Goal: Task Accomplishment & Management: Manage account settings

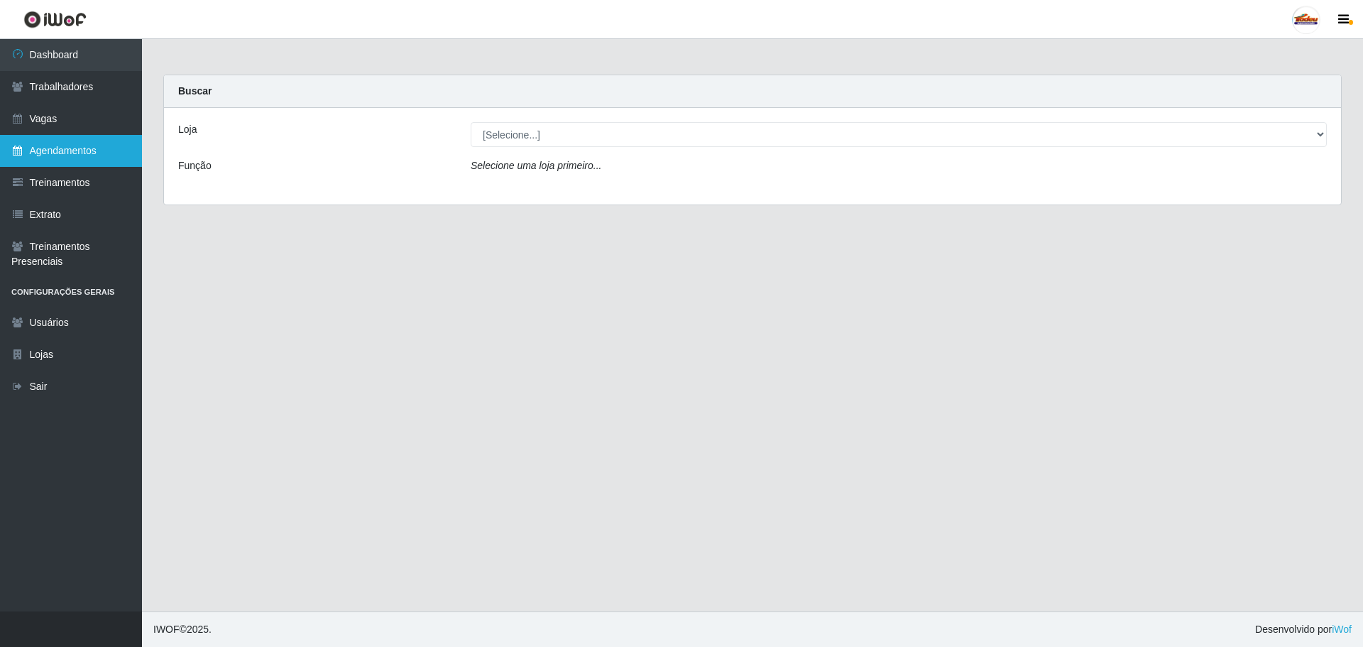
click at [19, 138] on link "Agendamentos" at bounding box center [71, 151] width 142 height 32
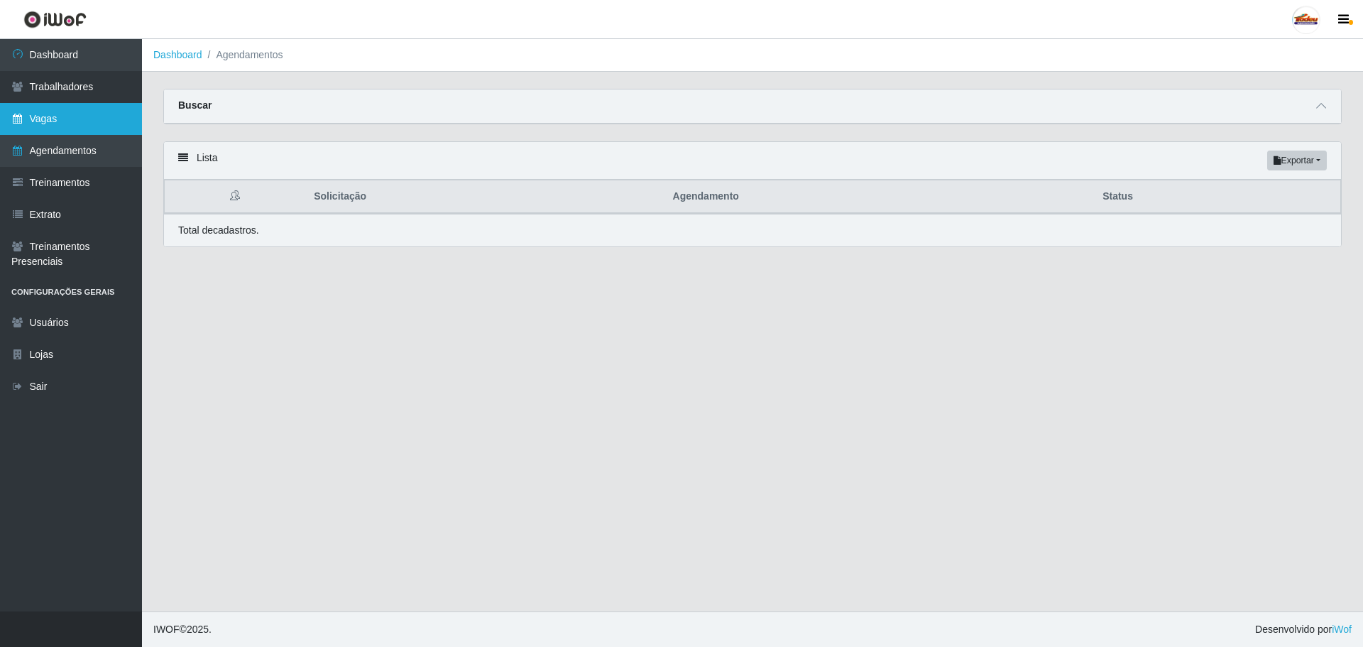
click at [37, 118] on link "Vagas" at bounding box center [71, 119] width 142 height 32
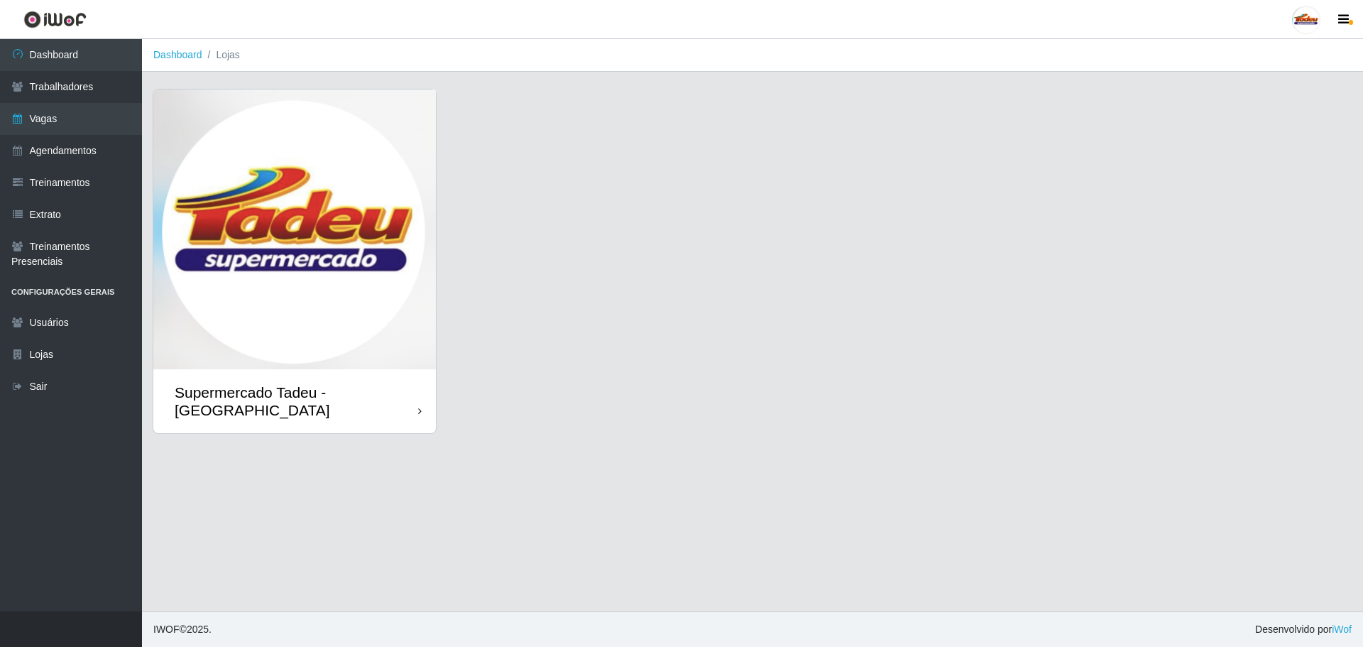
click at [305, 204] on img at bounding box center [294, 229] width 283 height 280
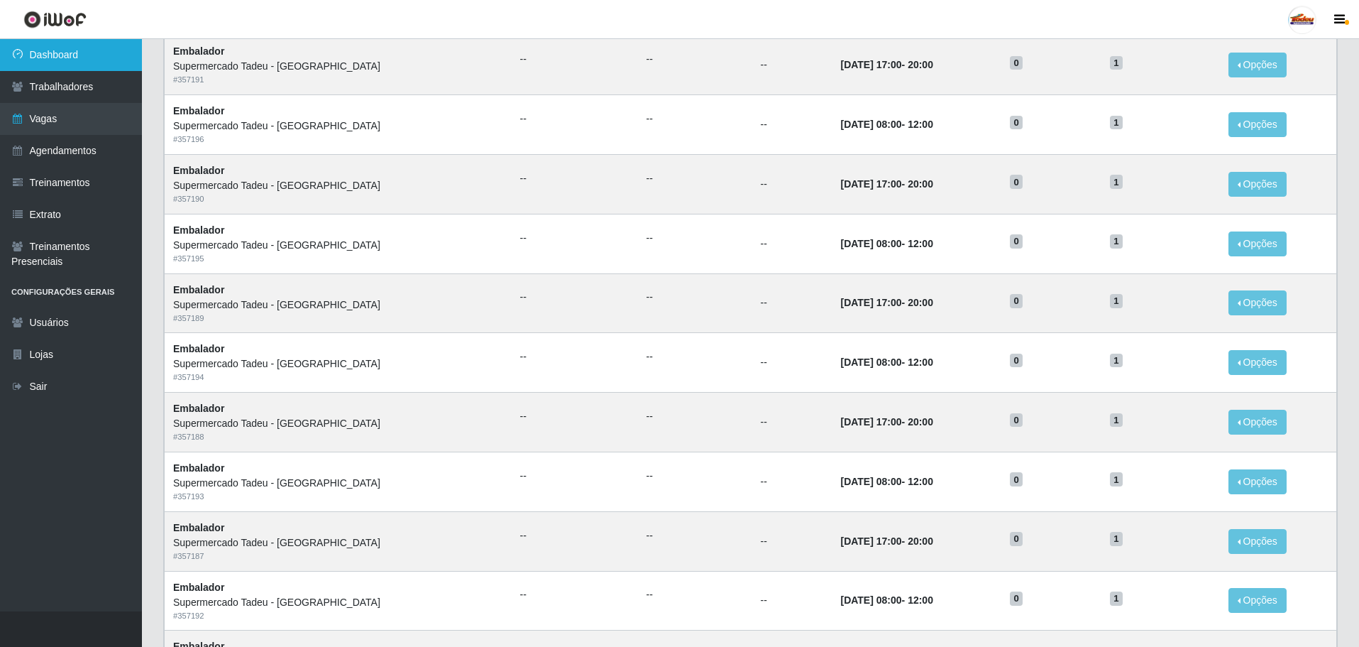
scroll to position [71, 0]
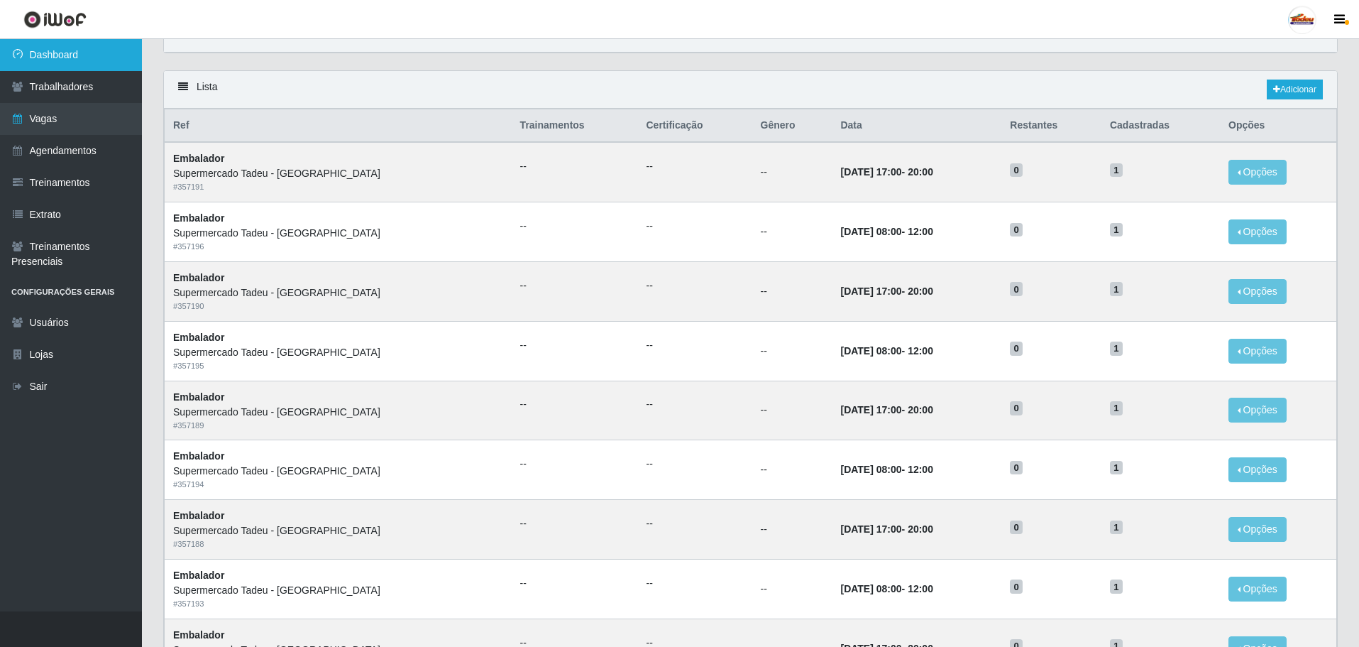
click at [43, 47] on link "Dashboard" at bounding box center [71, 55] width 142 height 32
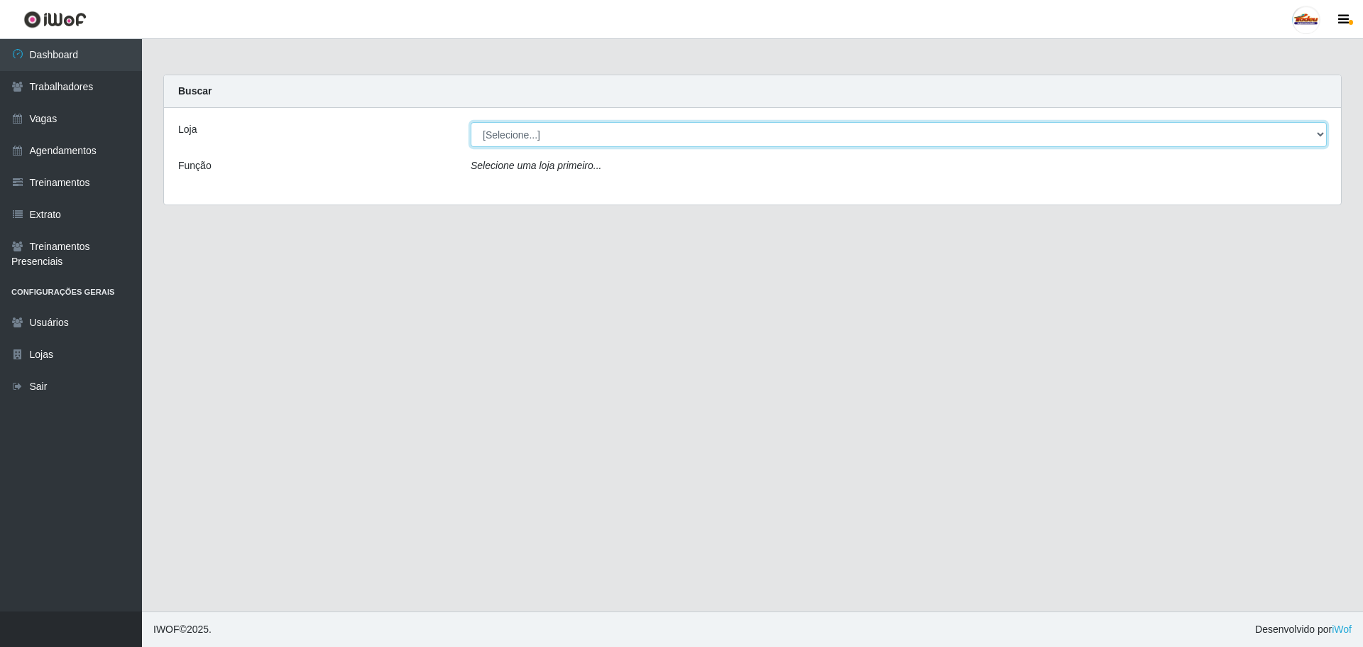
click at [535, 143] on select "[Selecione...] Supermercado Tadeu - [GEOGRAPHIC_DATA]" at bounding box center [899, 134] width 856 height 25
select select "195"
click at [471, 122] on select "[Selecione...] Supermercado Tadeu - [GEOGRAPHIC_DATA]" at bounding box center [899, 134] width 856 height 25
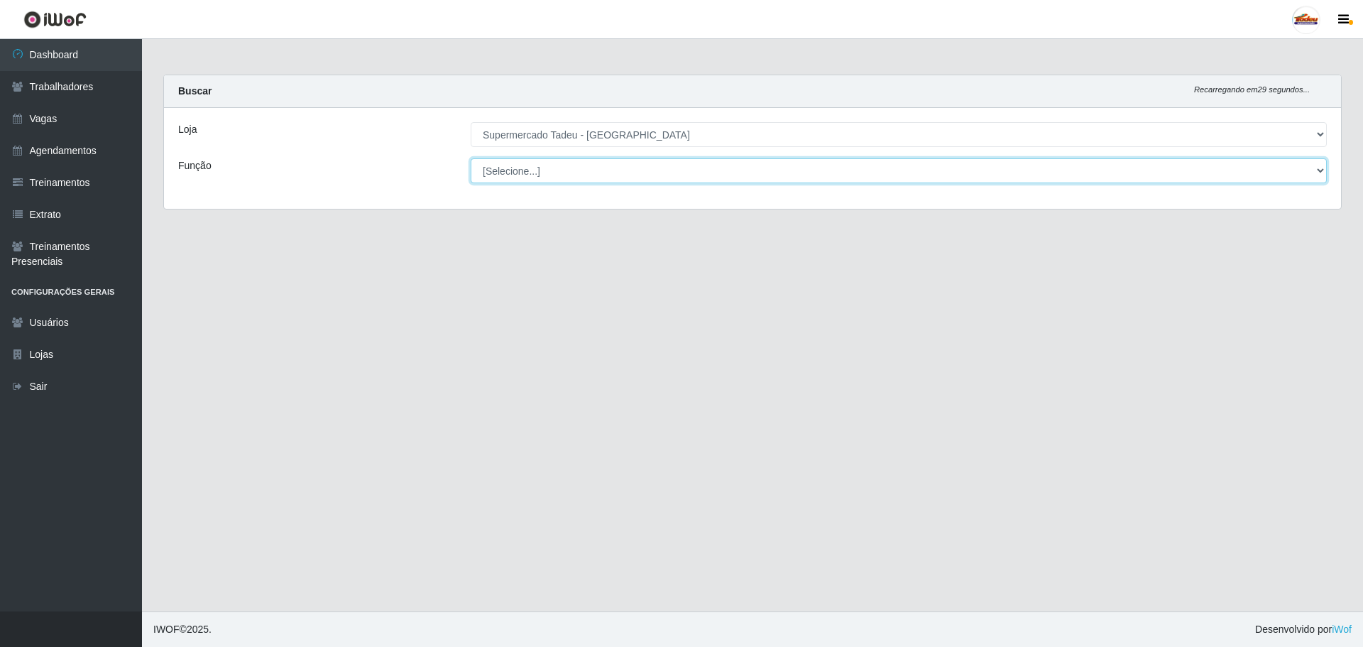
click at [526, 168] on select "[Selecione...] ASG ASG + ASG ++ Auxiliar de Estacionamento Auxiliar de Estacion…" at bounding box center [899, 170] width 856 height 25
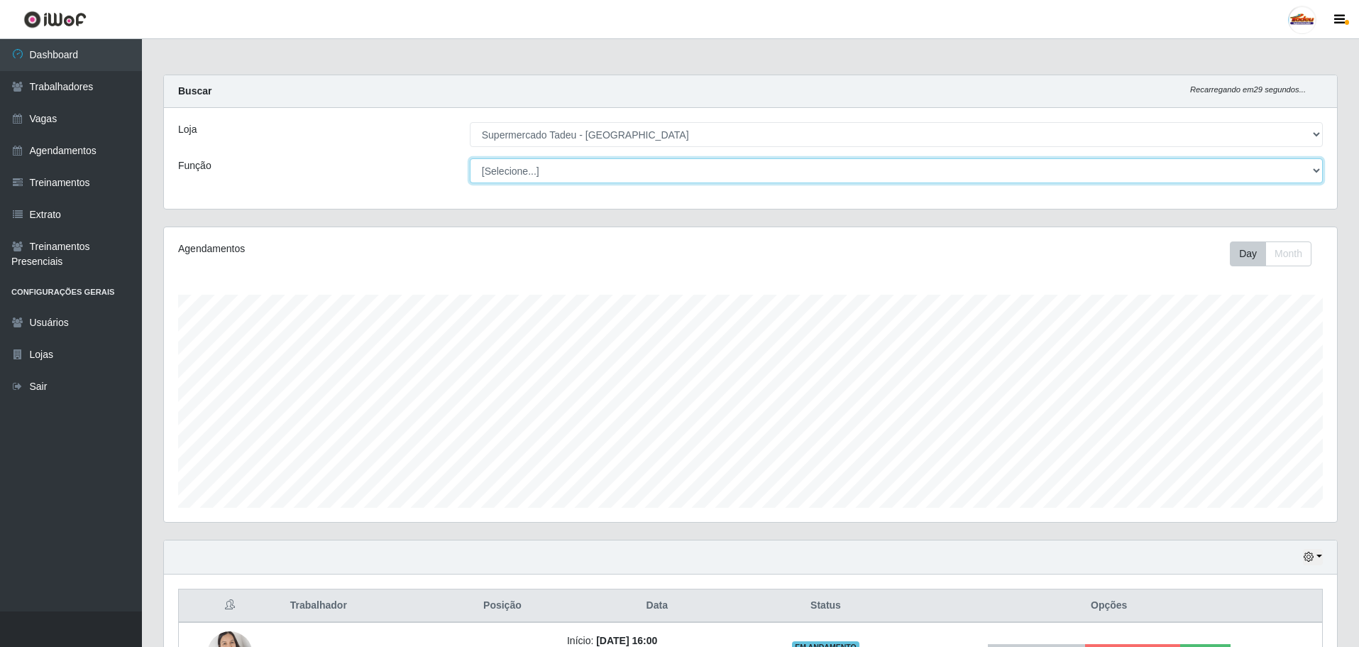
scroll to position [295, 1173]
select select "1"
click at [470, 158] on select "[Selecione...] ASG ASG + ASG ++ Auxiliar de Estacionamento Auxiliar de Estacion…" at bounding box center [896, 170] width 853 height 25
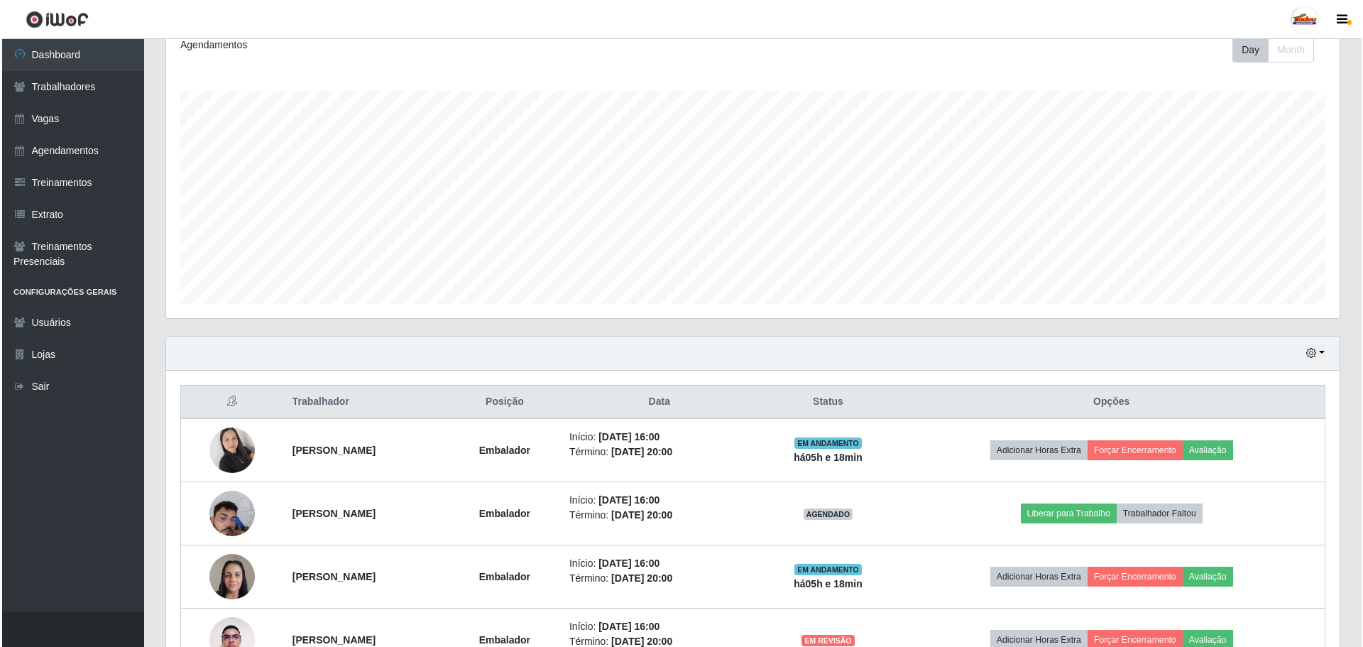
scroll to position [296, 0]
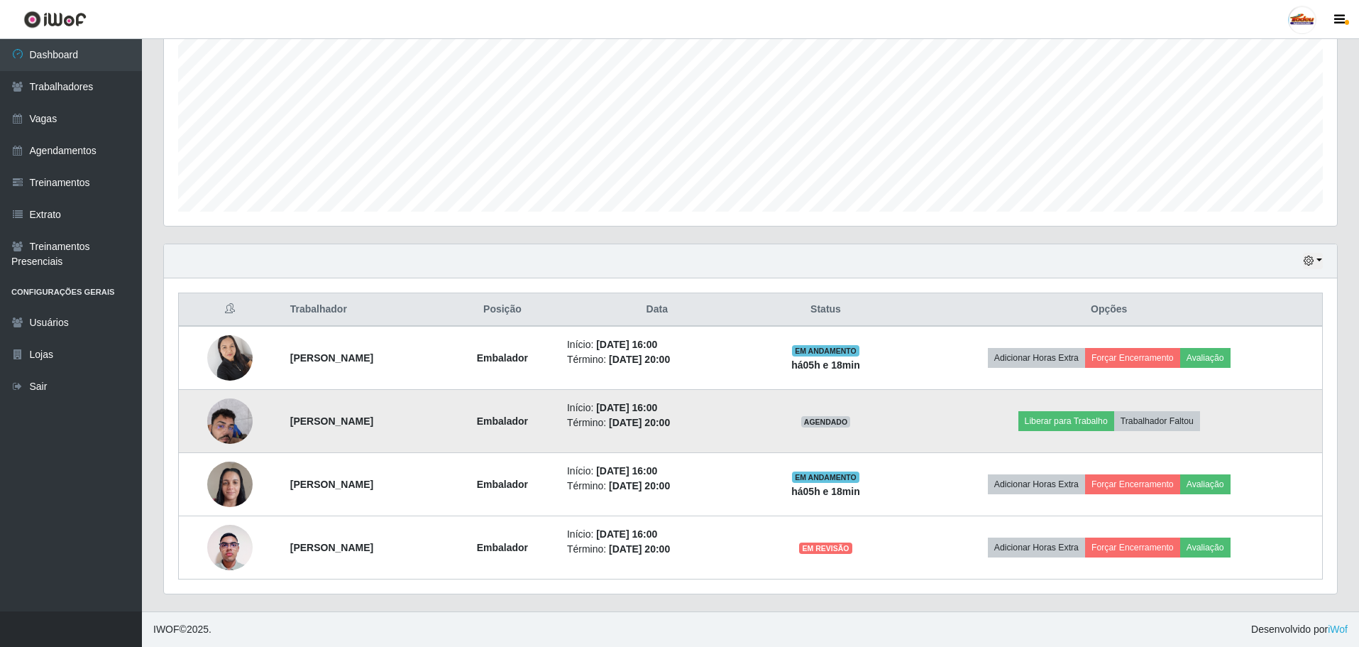
click at [221, 422] on img at bounding box center [229, 420] width 45 height 60
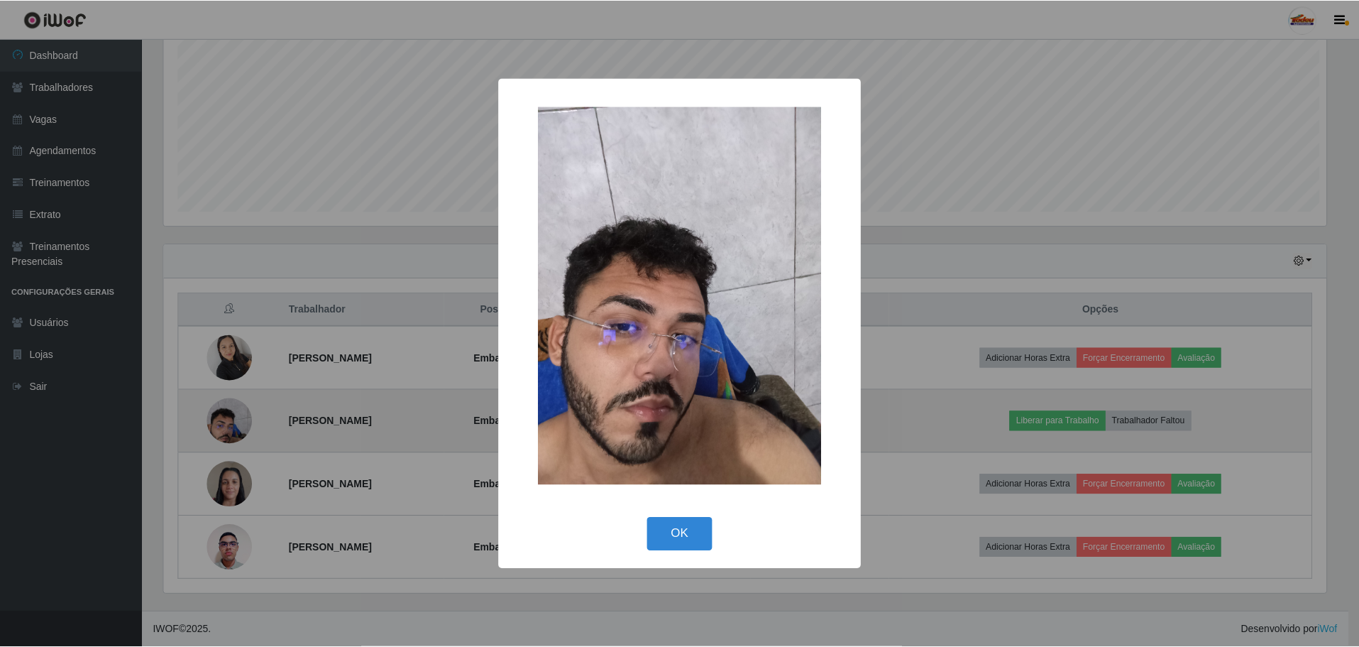
scroll to position [295, 1166]
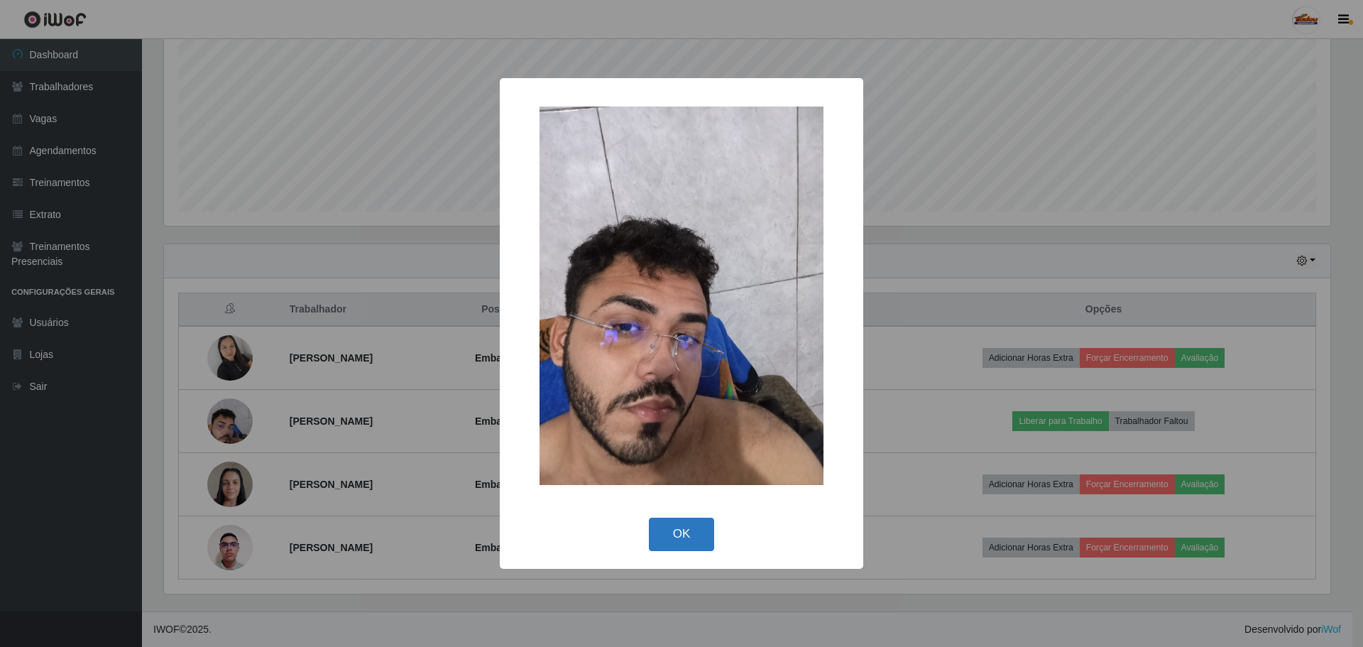
click at [691, 532] on button "OK" at bounding box center [682, 533] width 66 height 33
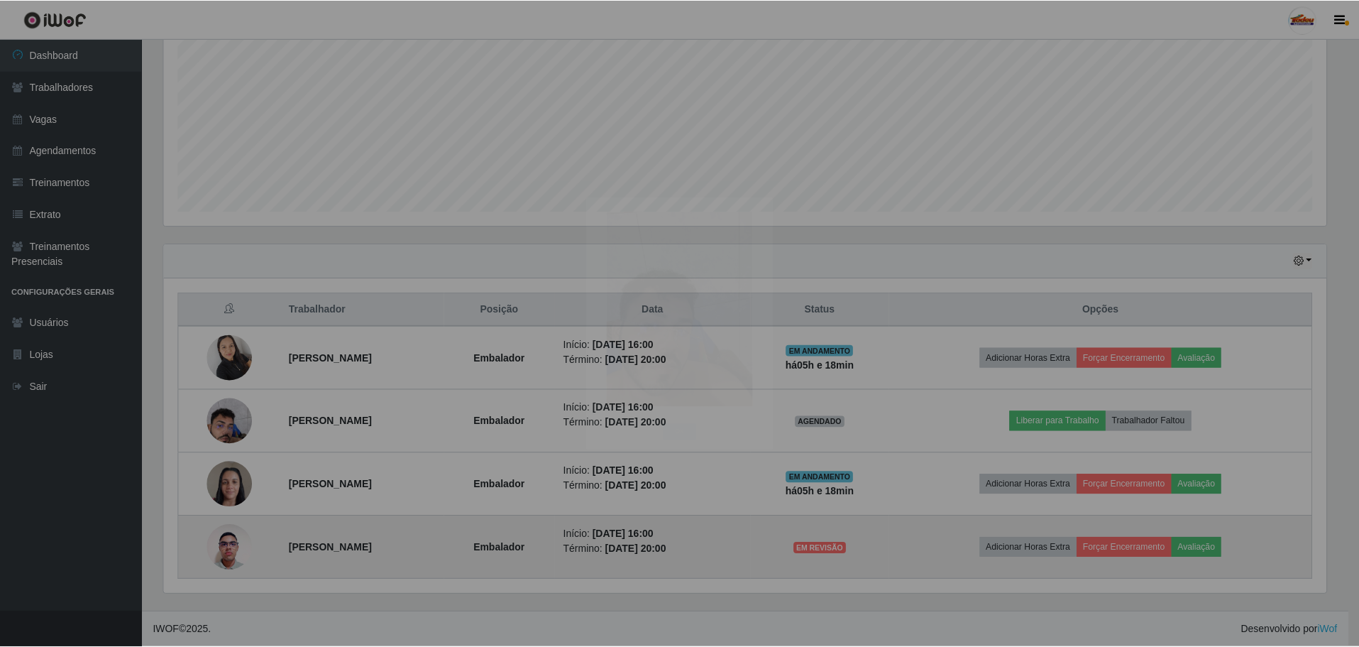
scroll to position [295, 1173]
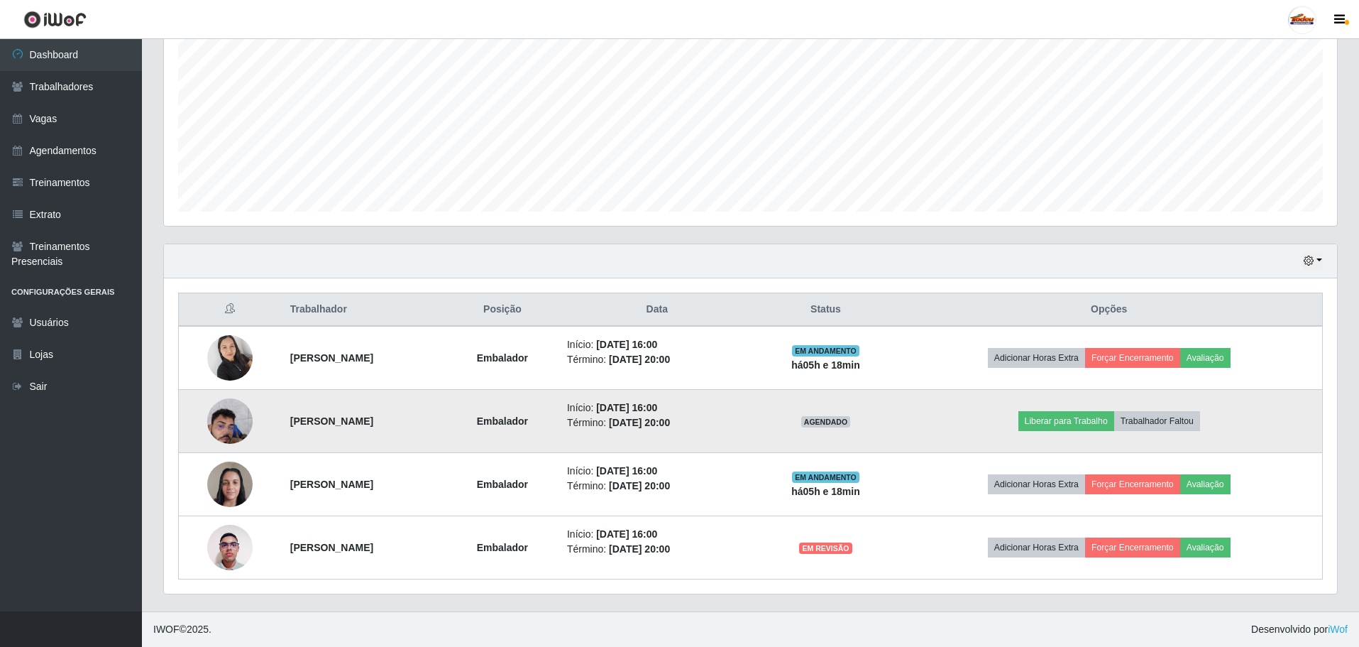
drag, startPoint x: 674, startPoint y: 400, endPoint x: 726, endPoint y: 432, distance: 61.8
click at [726, 432] on td "Início: [DATE] 16:00 Término: [DATE] 20:00" at bounding box center [657, 421] width 197 height 63
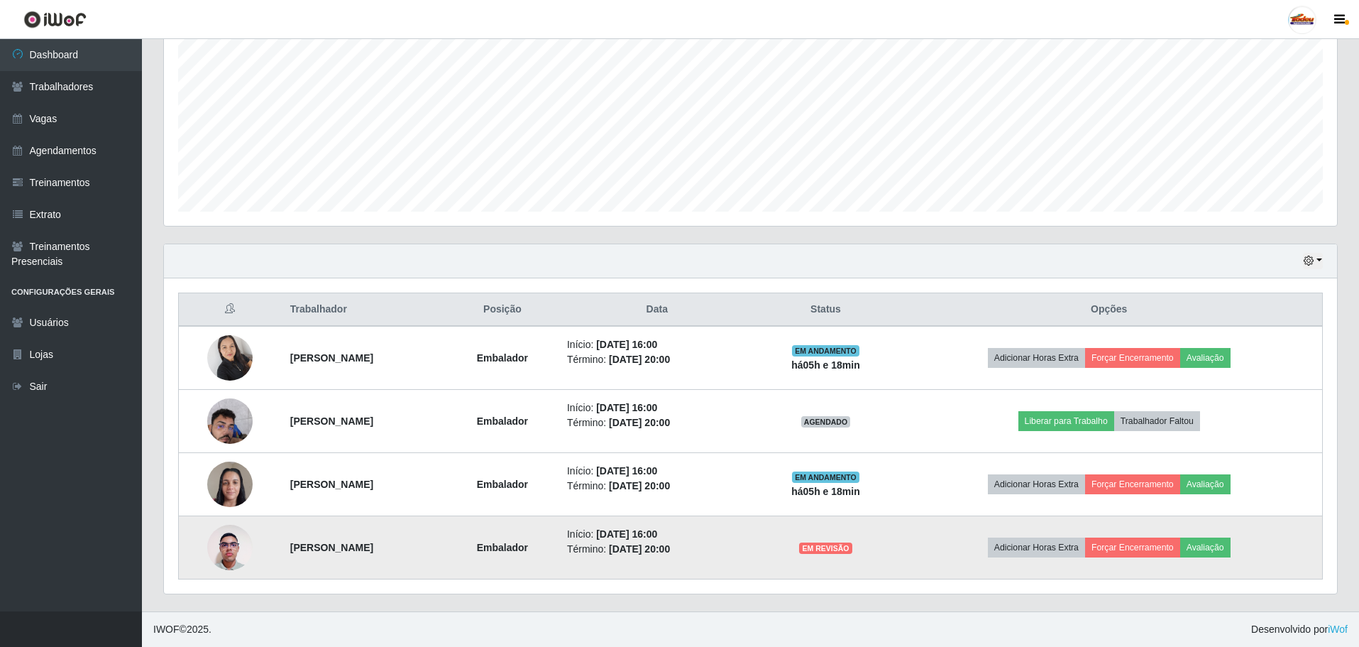
click at [229, 544] on img at bounding box center [229, 547] width 45 height 60
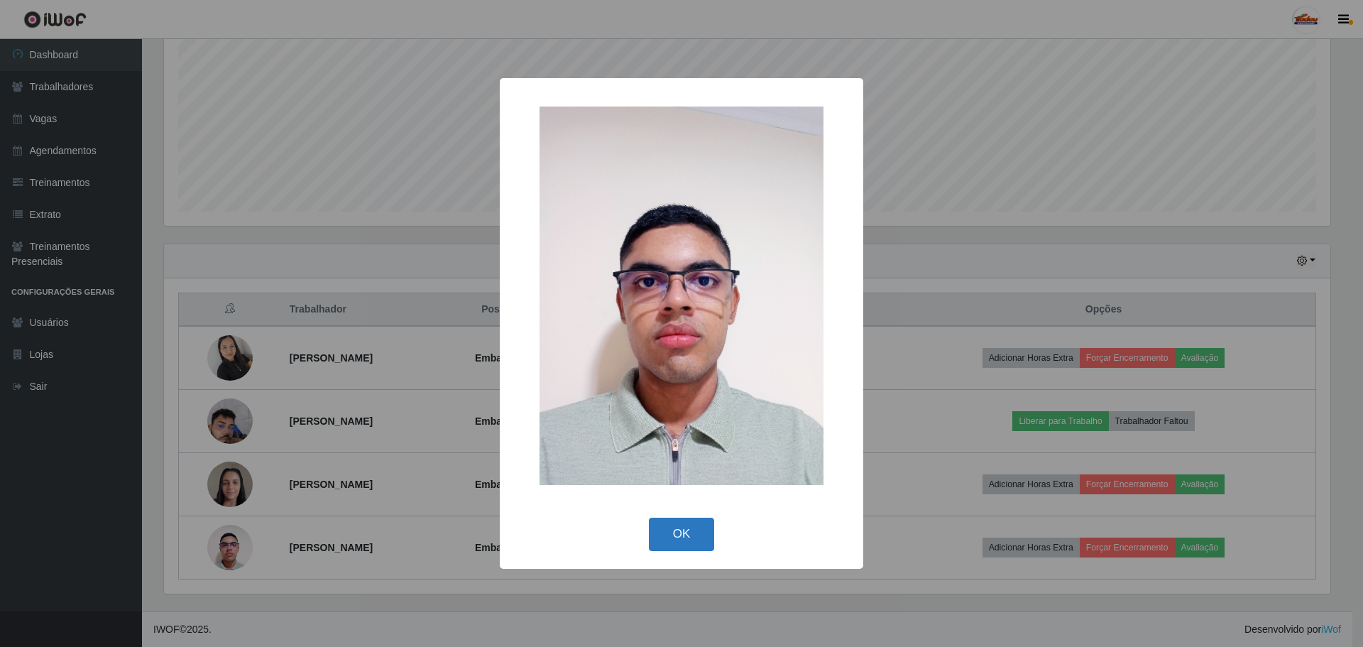
click at [669, 536] on button "OK" at bounding box center [682, 533] width 66 height 33
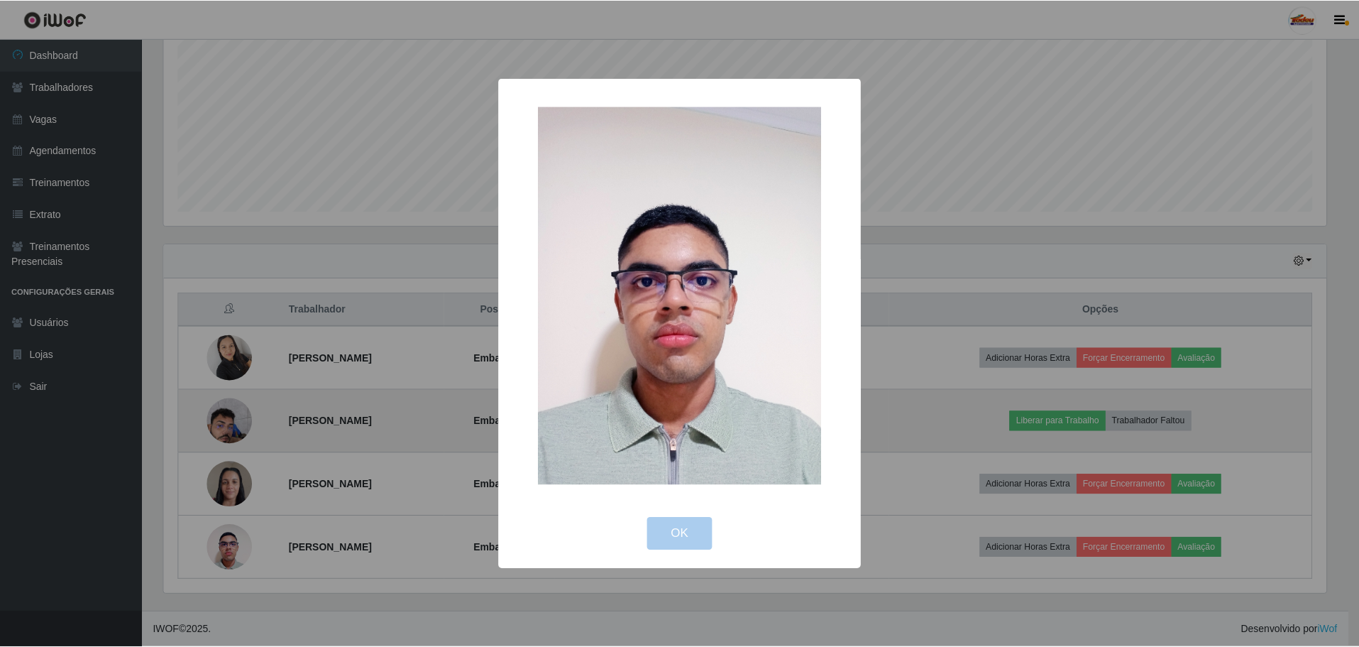
scroll to position [295, 1173]
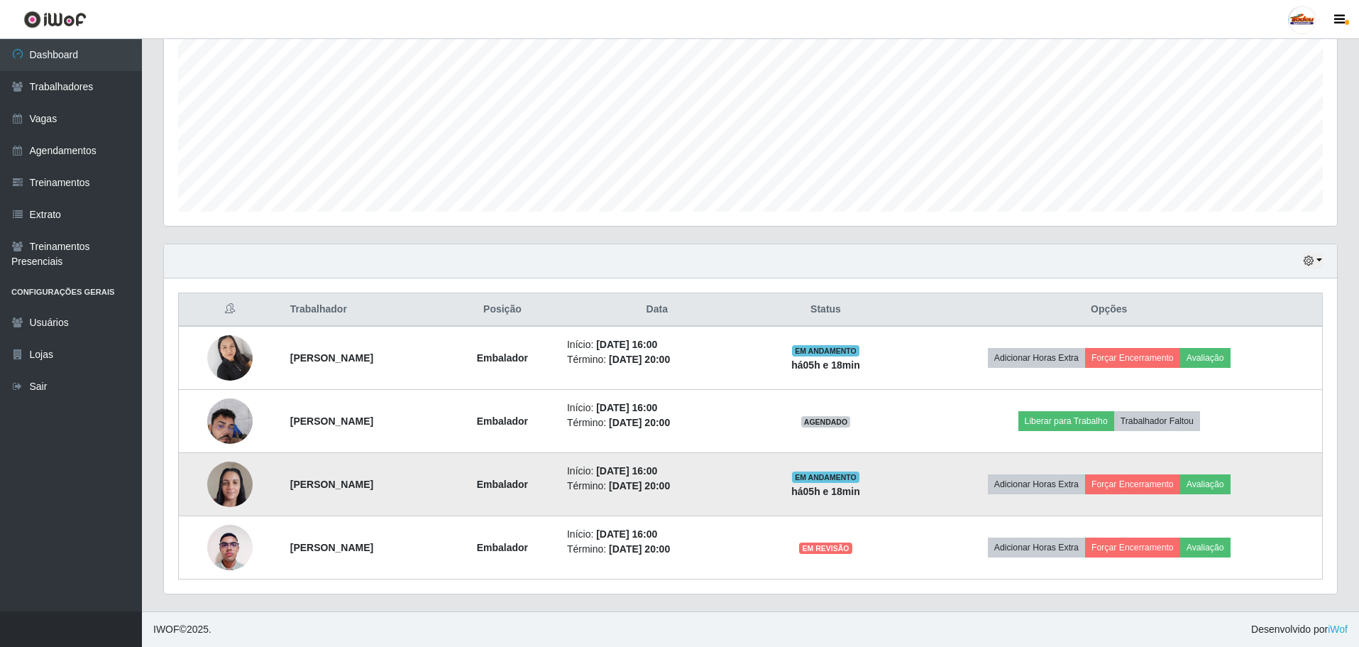
click at [226, 475] on img at bounding box center [229, 484] width 45 height 60
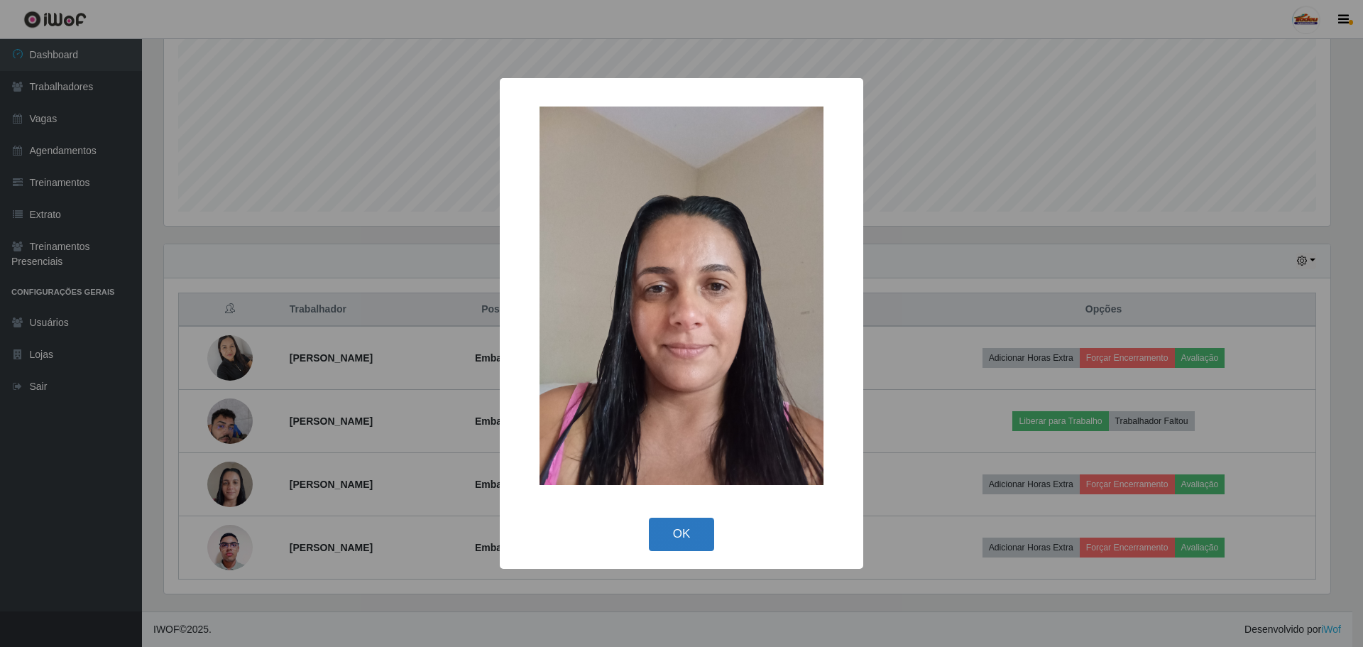
click at [679, 521] on button "OK" at bounding box center [682, 533] width 66 height 33
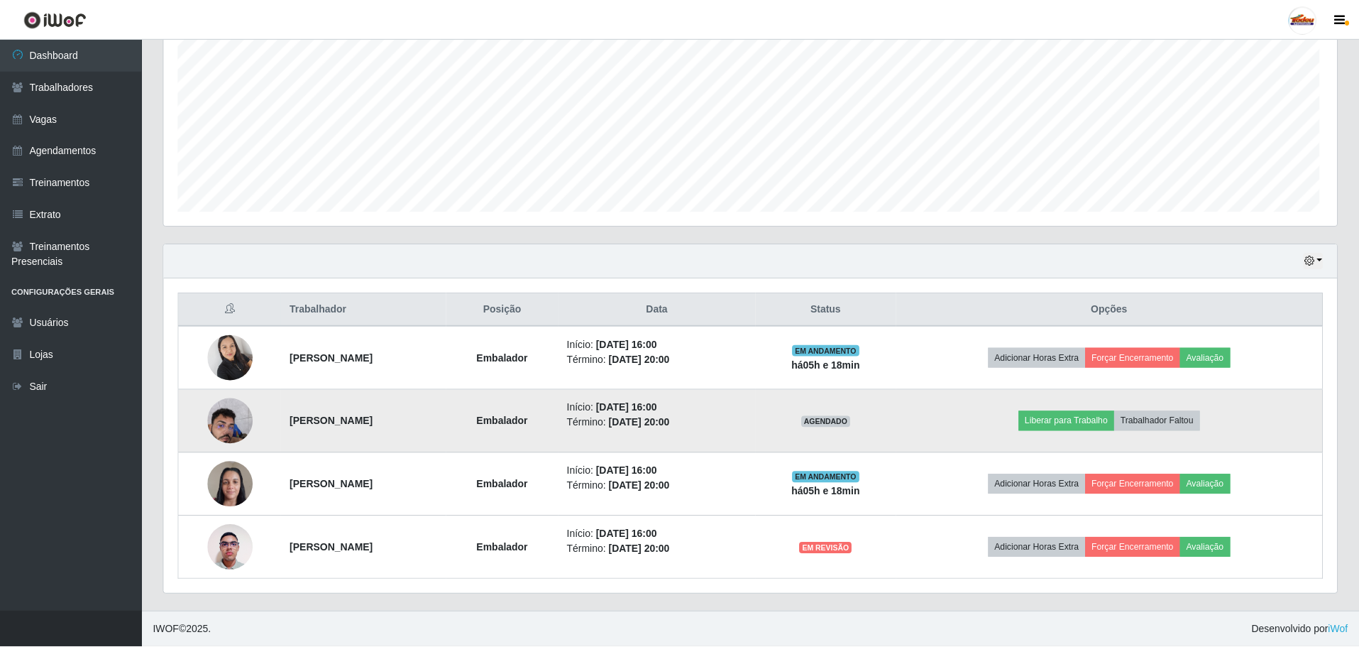
scroll to position [295, 1173]
click at [239, 412] on img at bounding box center [229, 420] width 45 height 60
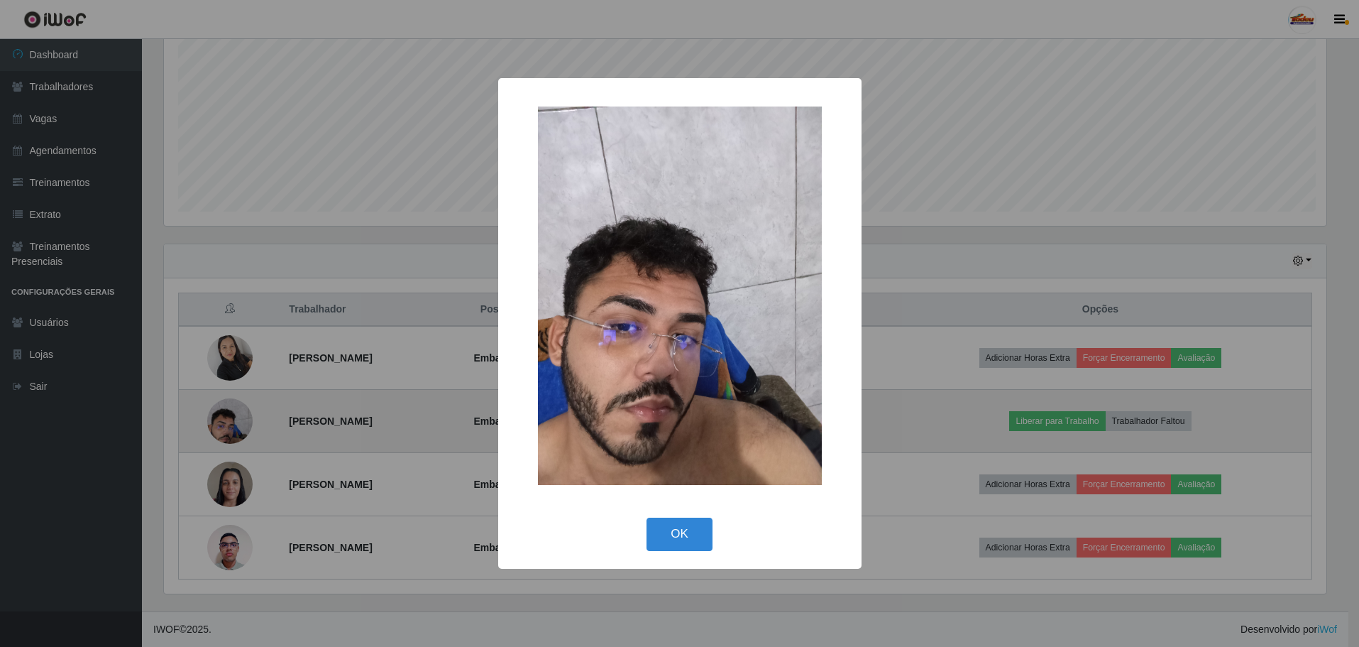
scroll to position [295, 1166]
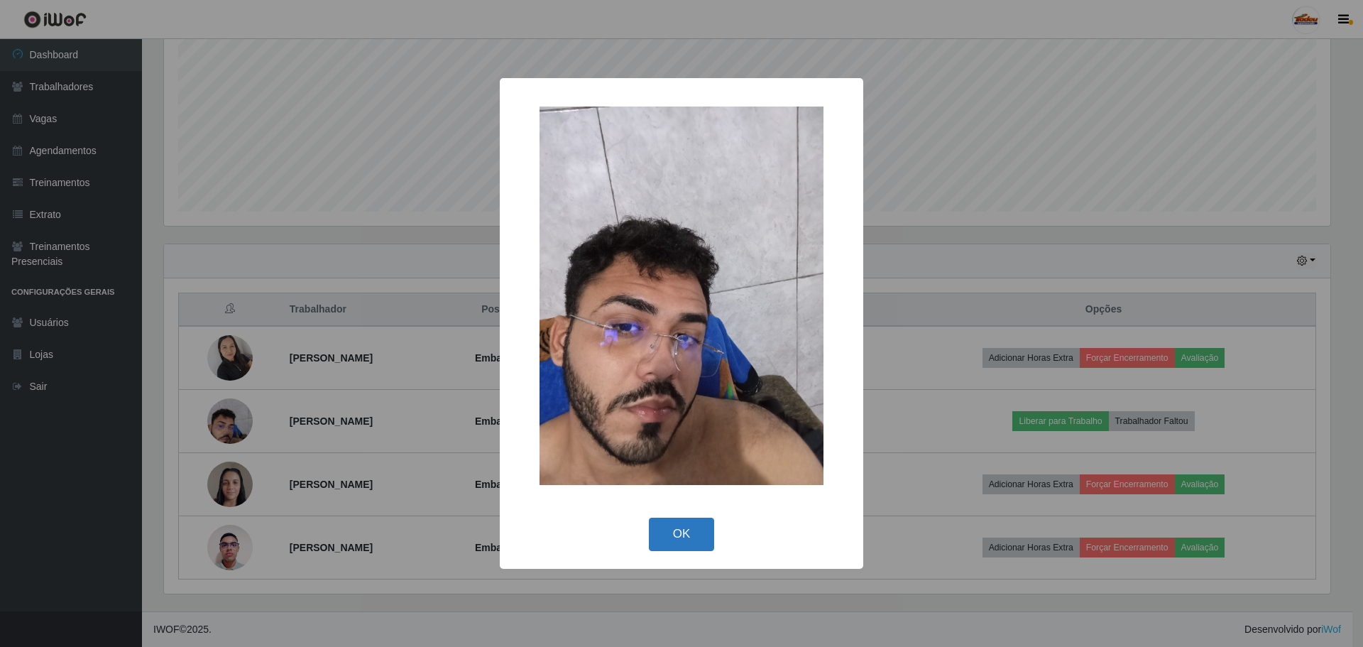
click at [693, 527] on button "OK" at bounding box center [682, 533] width 66 height 33
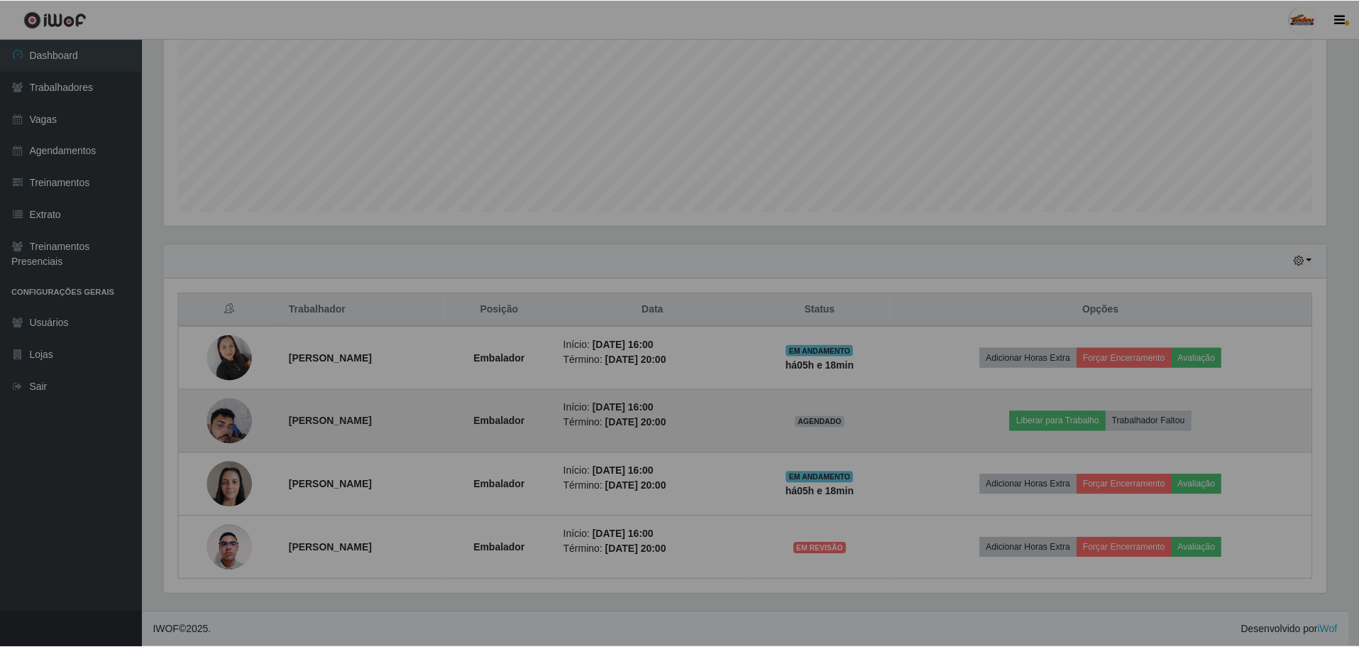
scroll to position [295, 1173]
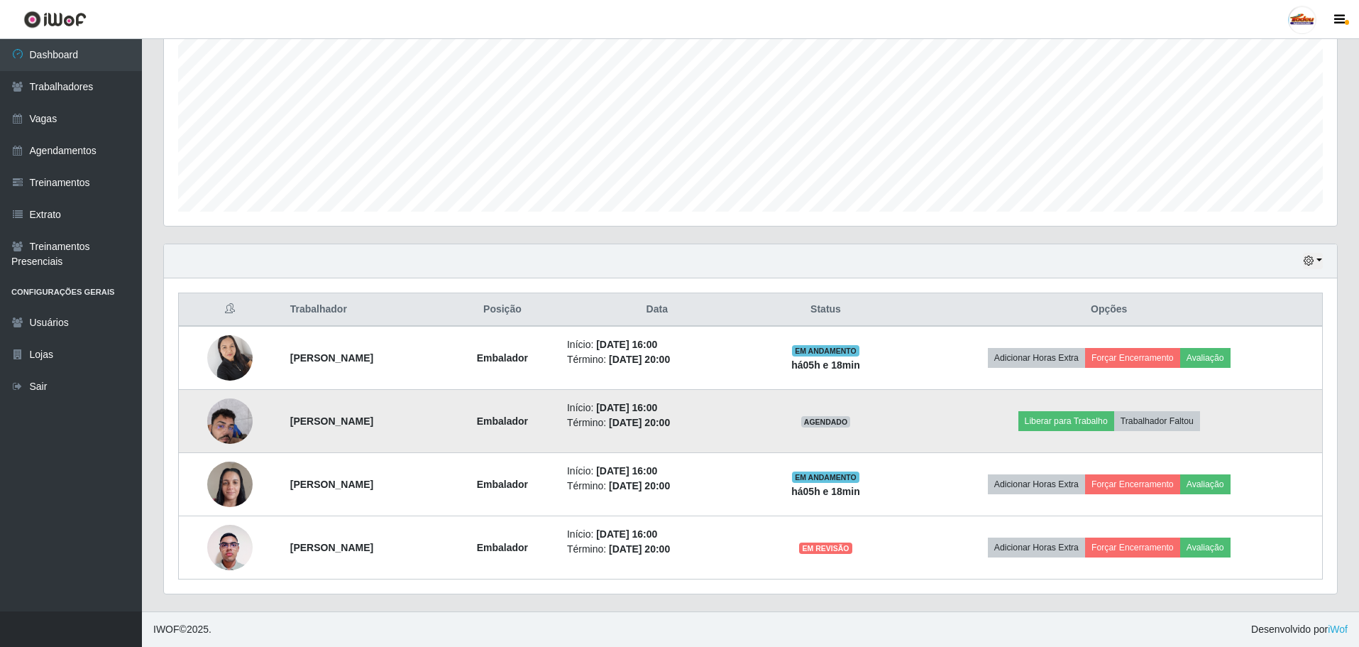
click at [851, 421] on span "AGENDADO" at bounding box center [826, 421] width 50 height 11
click at [219, 418] on img at bounding box center [229, 420] width 45 height 60
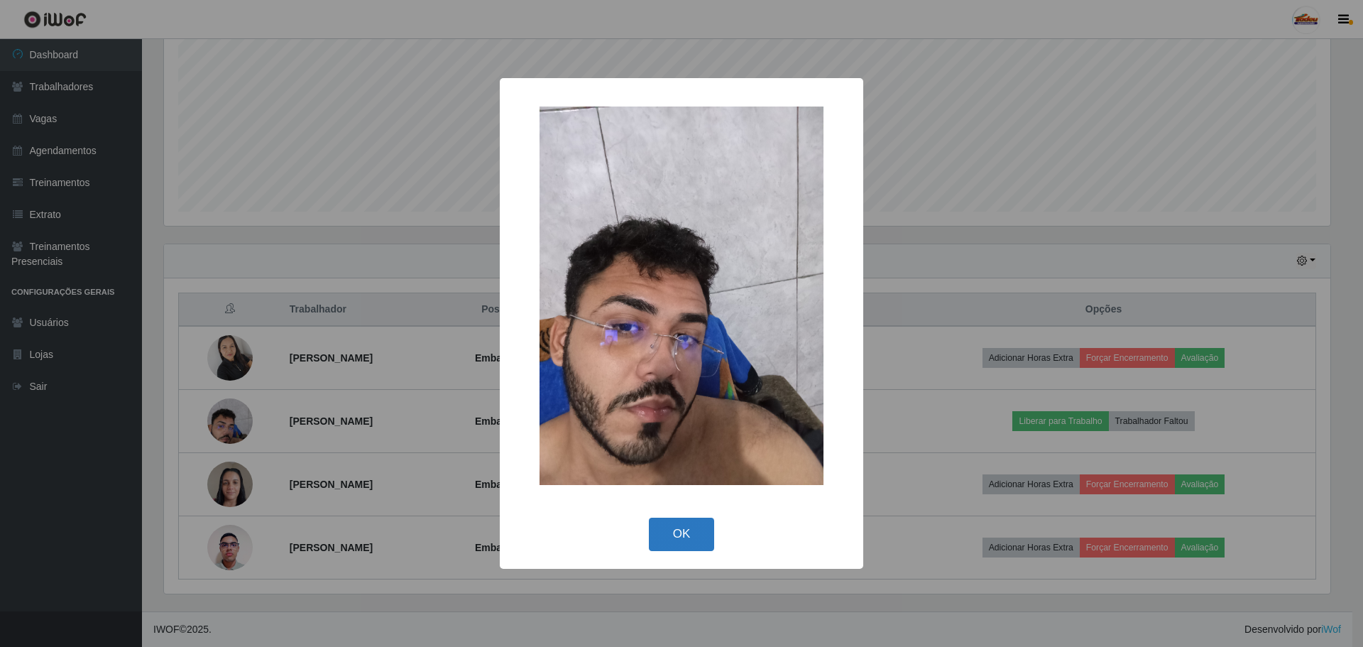
click at [688, 532] on button "OK" at bounding box center [682, 533] width 66 height 33
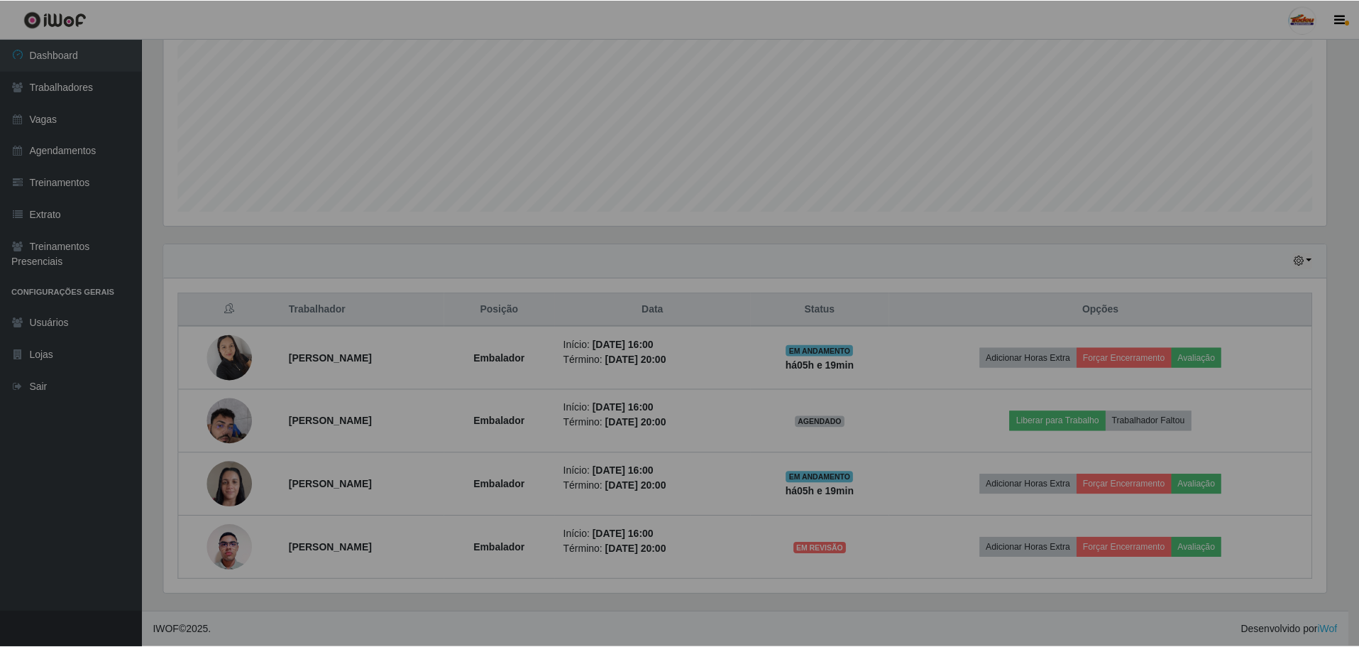
scroll to position [295, 1173]
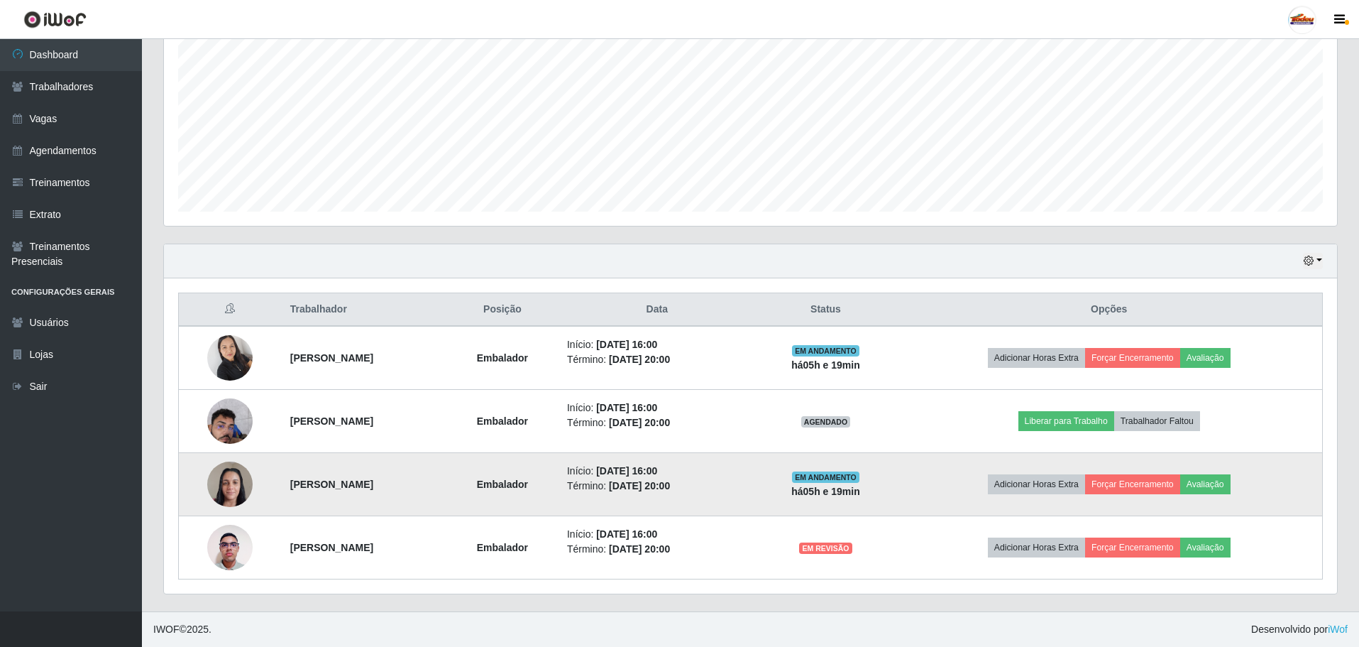
drag, startPoint x: 232, startPoint y: 352, endPoint x: 620, endPoint y: 465, distance: 403.7
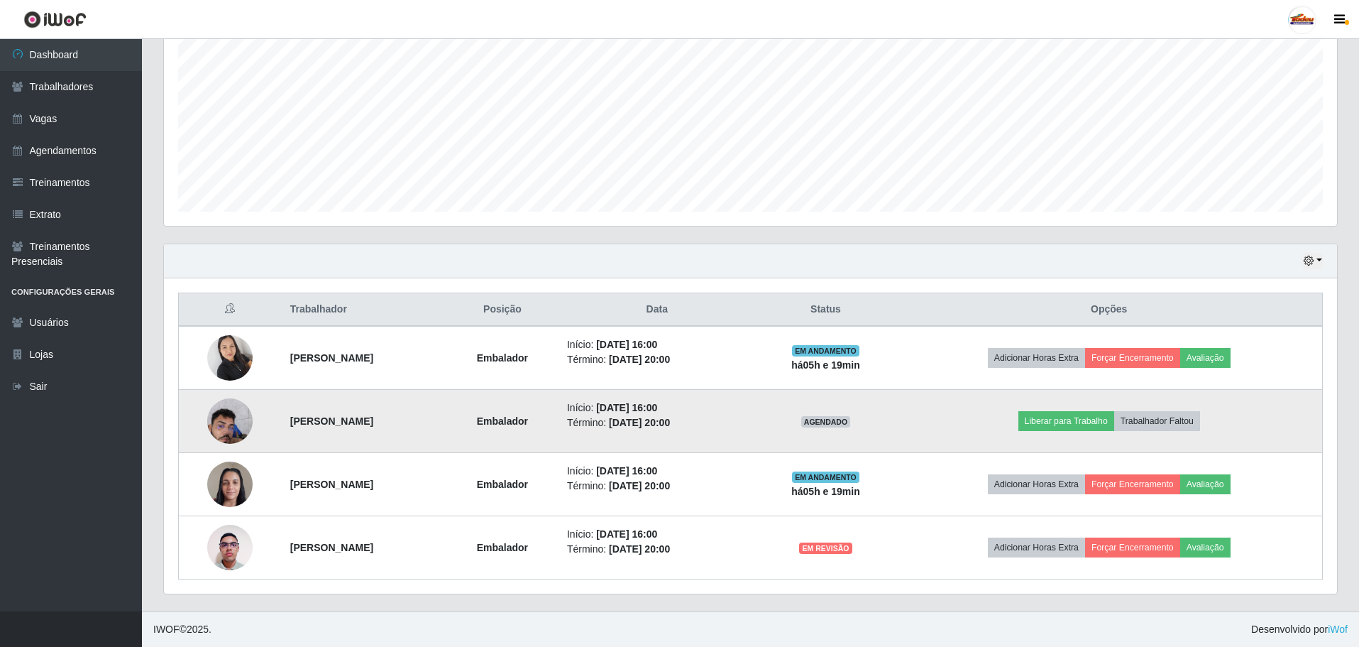
drag, startPoint x: 620, startPoint y: 465, endPoint x: 596, endPoint y: 424, distance: 47.4
click at [597, 425] on li "Término: [DATE] 20:00" at bounding box center [657, 422] width 180 height 15
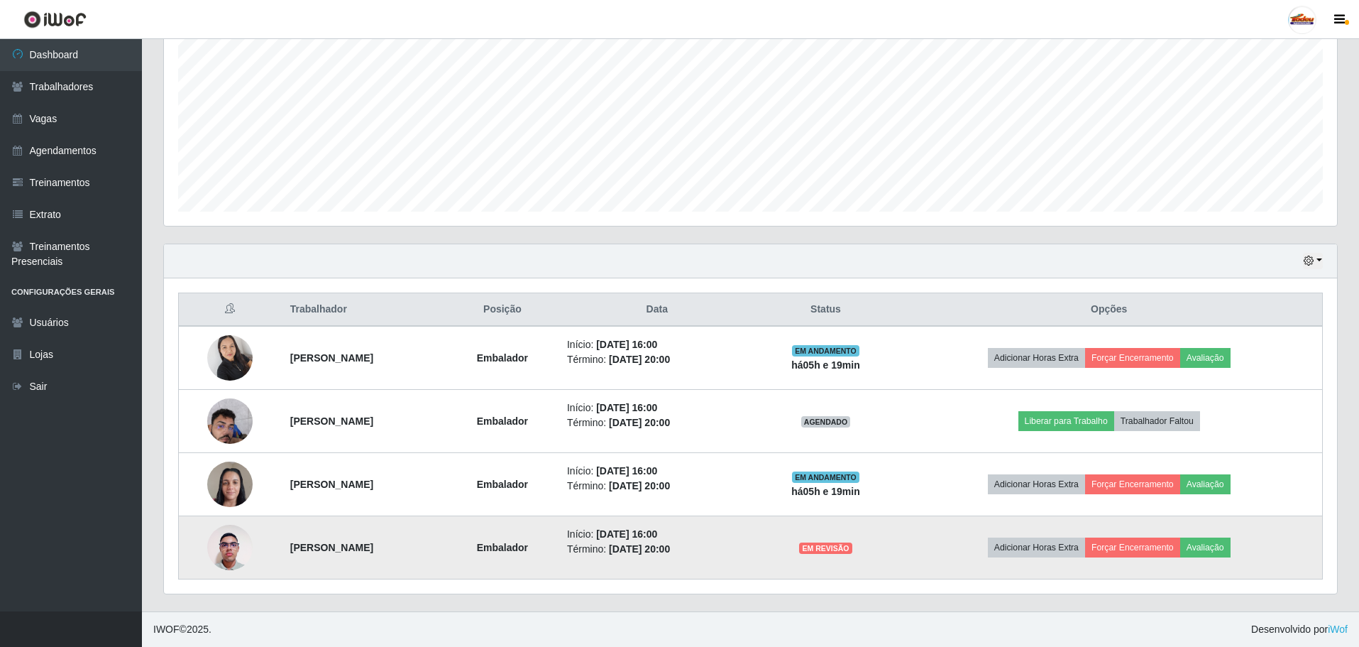
drag, startPoint x: 280, startPoint y: 360, endPoint x: 453, endPoint y: 518, distance: 234.1
click at [453, 518] on tbody "[PERSON_NAME] Início: [DATE] 16:00 Término: [DATE] 20:00 EM ANDAMENTO há 05 h e…" at bounding box center [751, 452] width 1144 height 253
click at [446, 518] on td "[PERSON_NAME]" at bounding box center [364, 547] width 165 height 63
drag, startPoint x: 279, startPoint y: 361, endPoint x: 434, endPoint y: 531, distance: 230.1
click at [434, 532] on tbody "[PERSON_NAME] Início: [DATE] 16:00 Término: [DATE] 20:00 EM ANDAMENTO há 05 h e…" at bounding box center [751, 452] width 1144 height 253
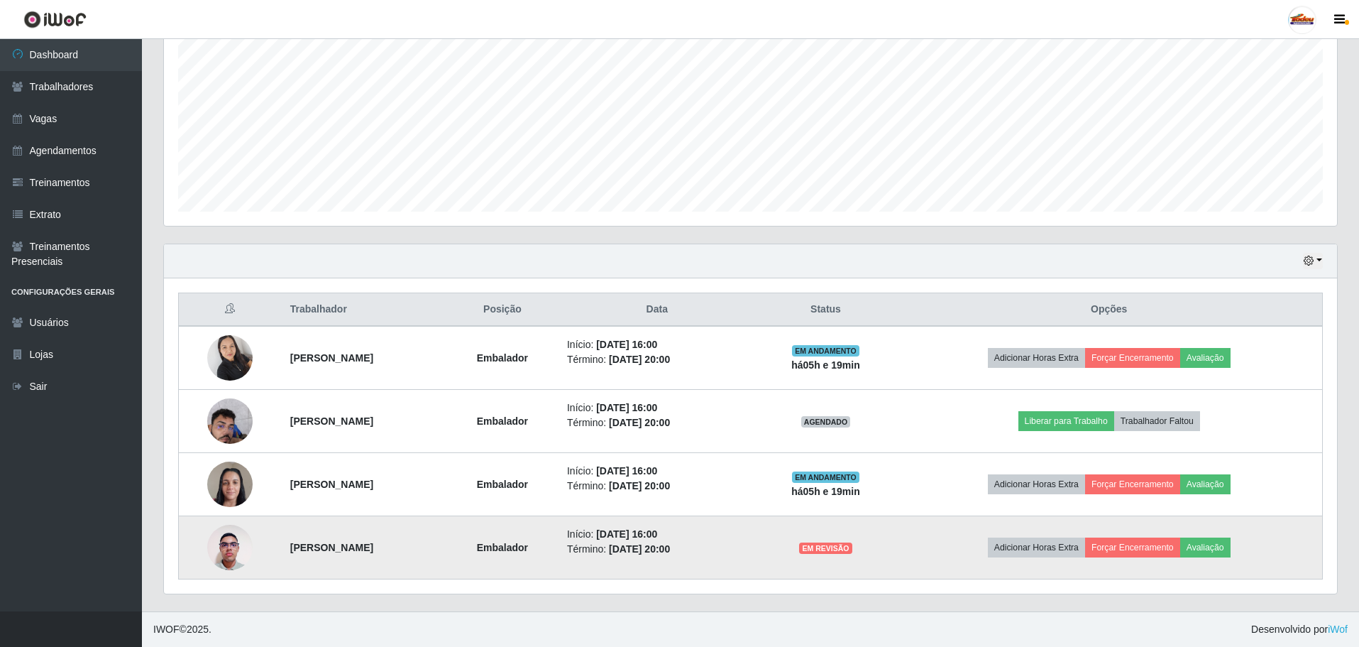
click at [434, 531] on td "[PERSON_NAME]" at bounding box center [364, 547] width 165 height 63
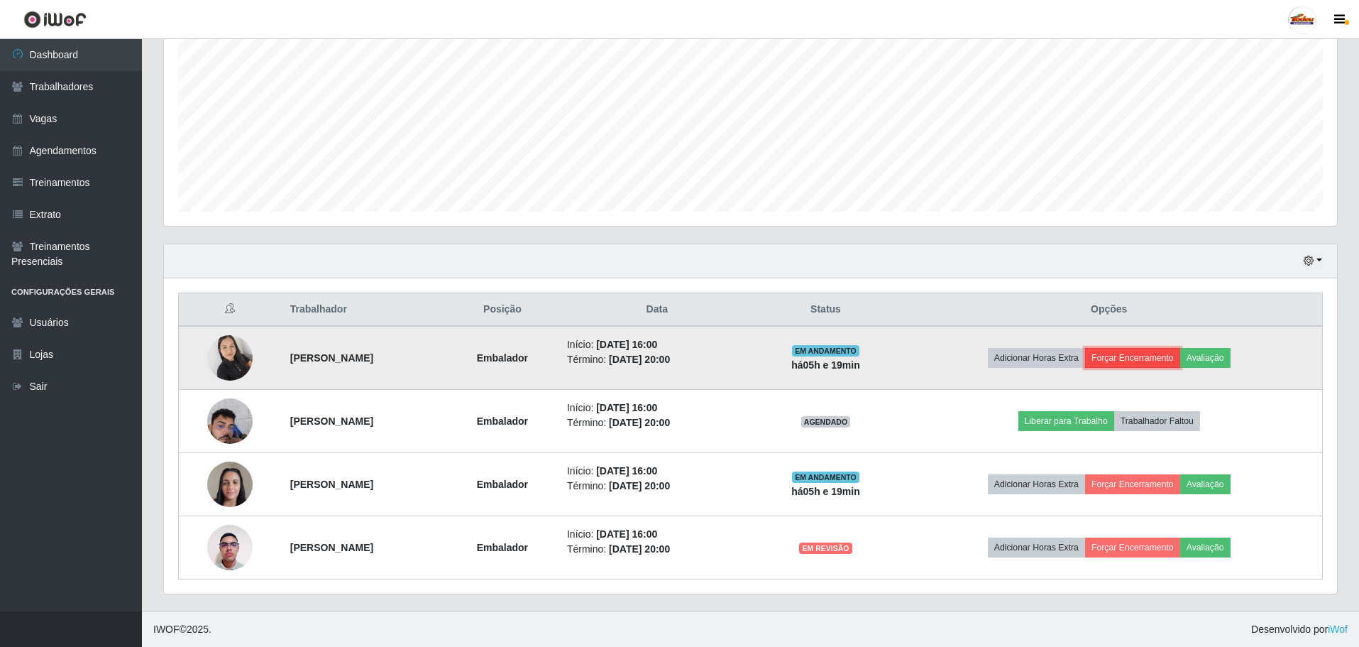
drag, startPoint x: 434, startPoint y: 530, endPoint x: 1177, endPoint y: 356, distance: 763.4
click at [1177, 356] on button "Forçar Encerramento" at bounding box center [1132, 358] width 95 height 20
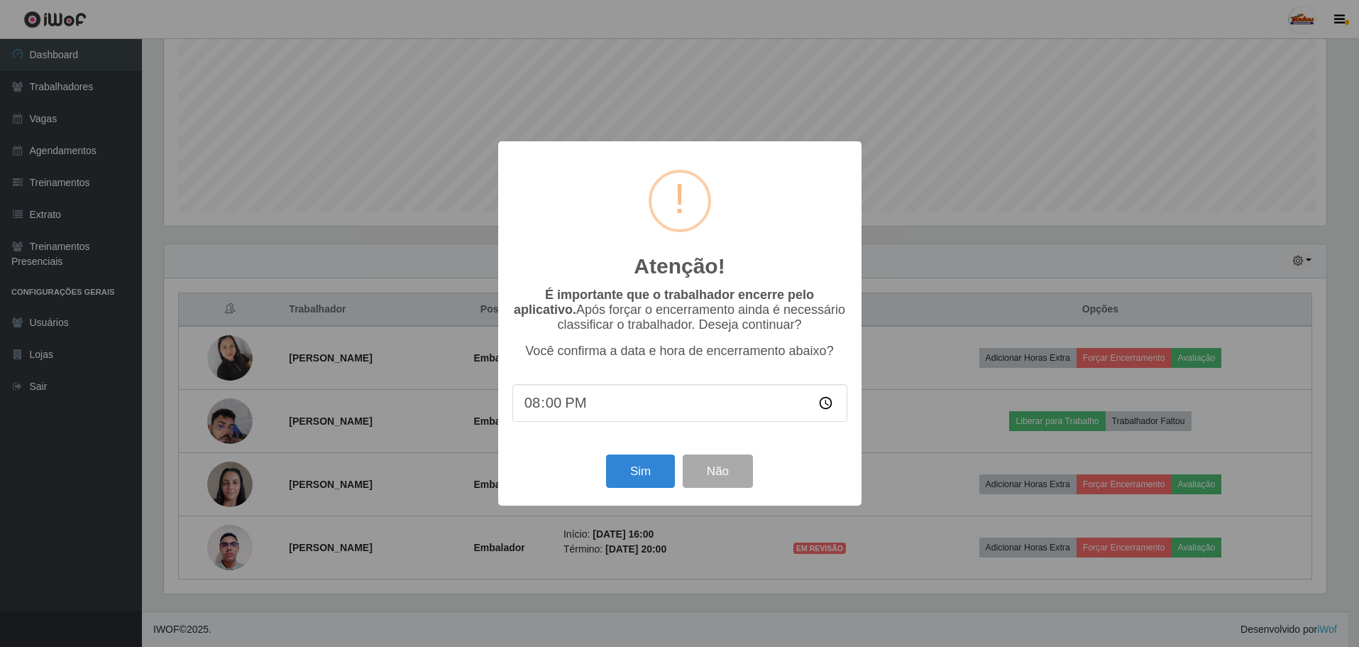
scroll to position [295, 1166]
click at [874, 263] on div "Atenção! × É importante que o trabalhador encerre pelo aplicativo. Após forçar …" at bounding box center [681, 323] width 1363 height 647
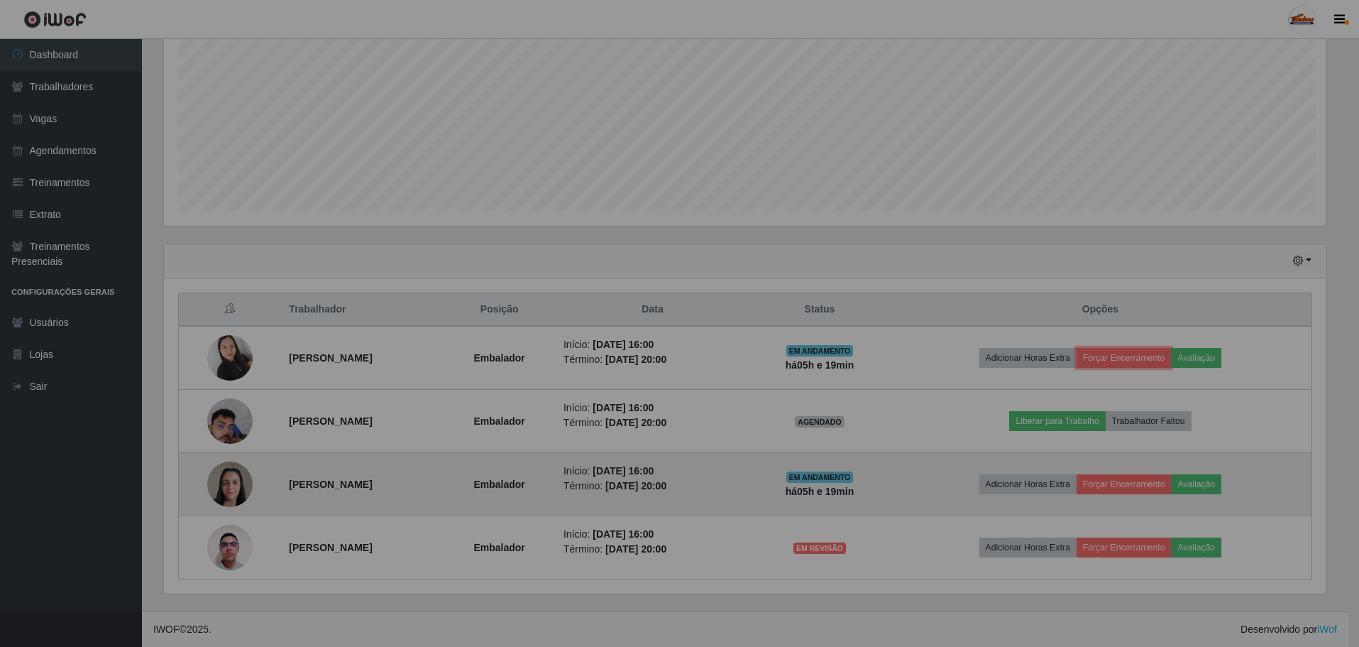
scroll to position [295, 1173]
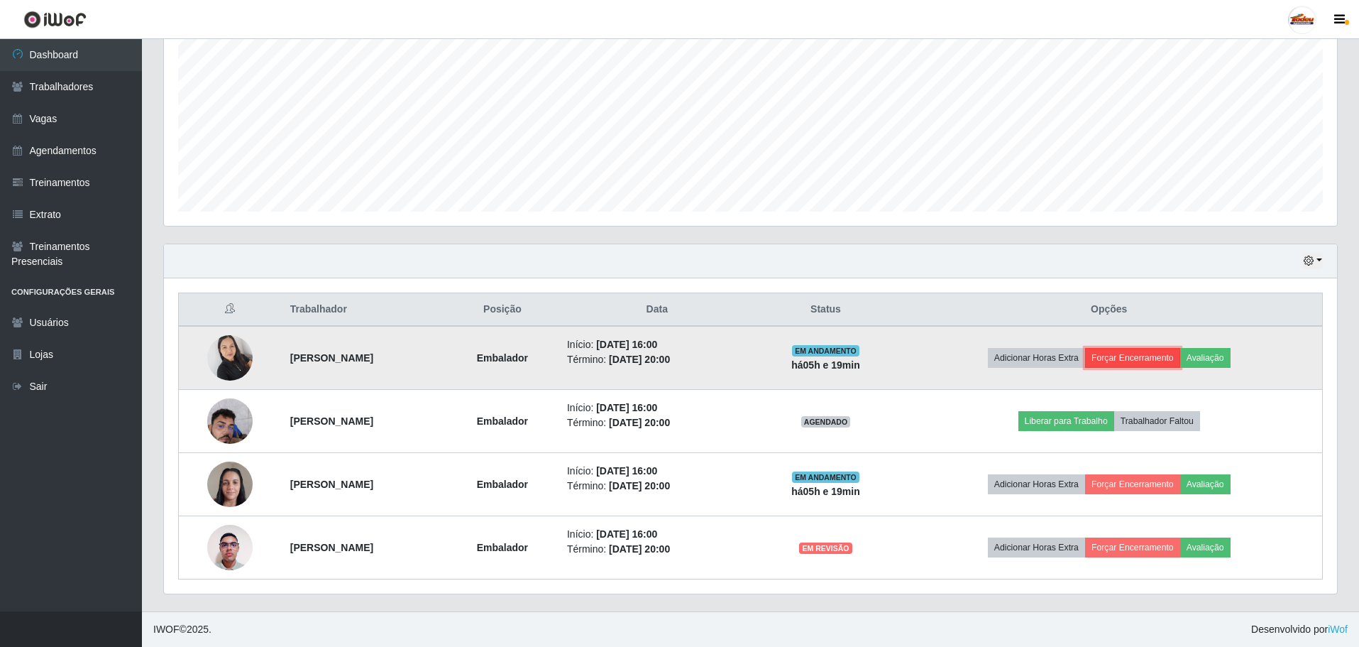
click at [1163, 349] on button "Forçar Encerramento" at bounding box center [1132, 358] width 95 height 20
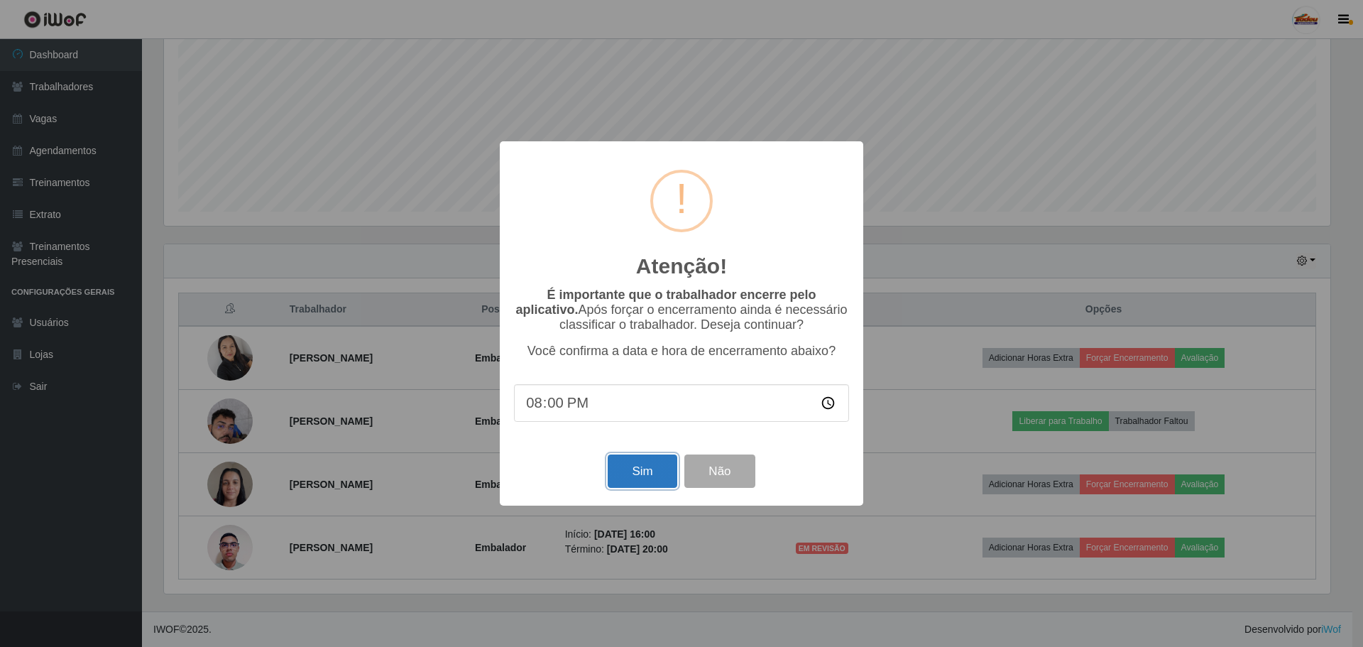
click at [662, 480] on button "Sim" at bounding box center [642, 470] width 69 height 33
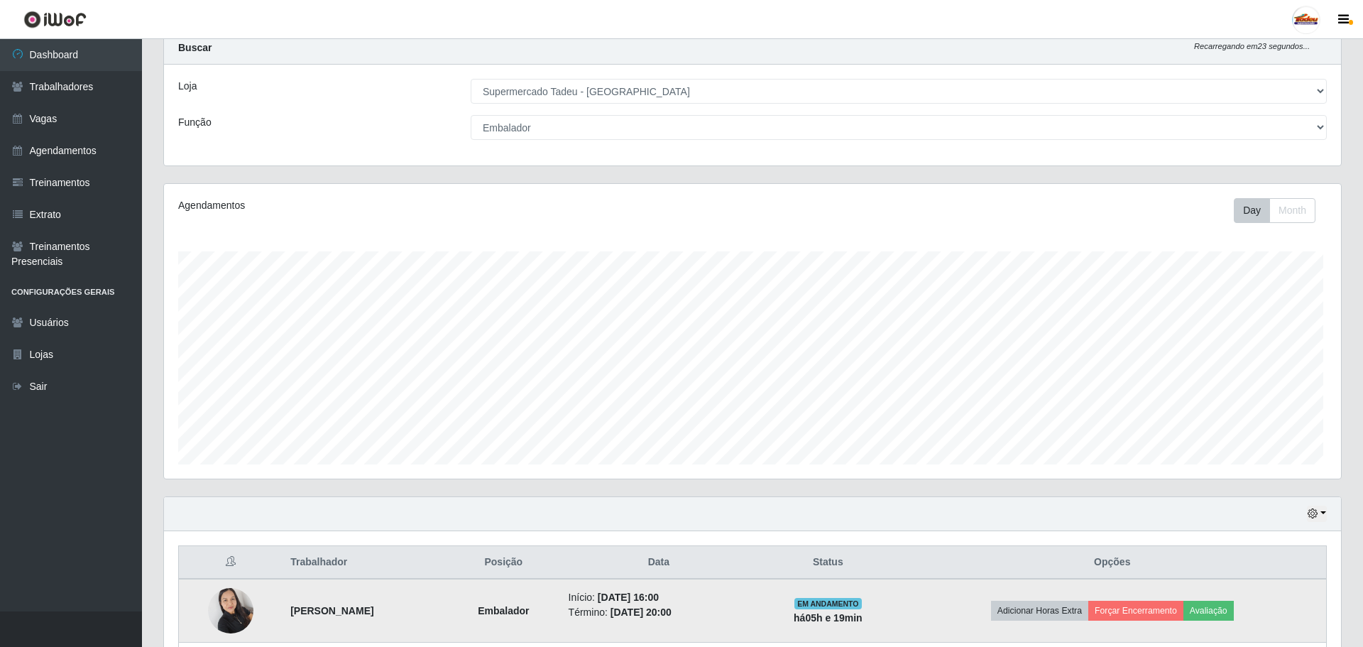
scroll to position [0, 0]
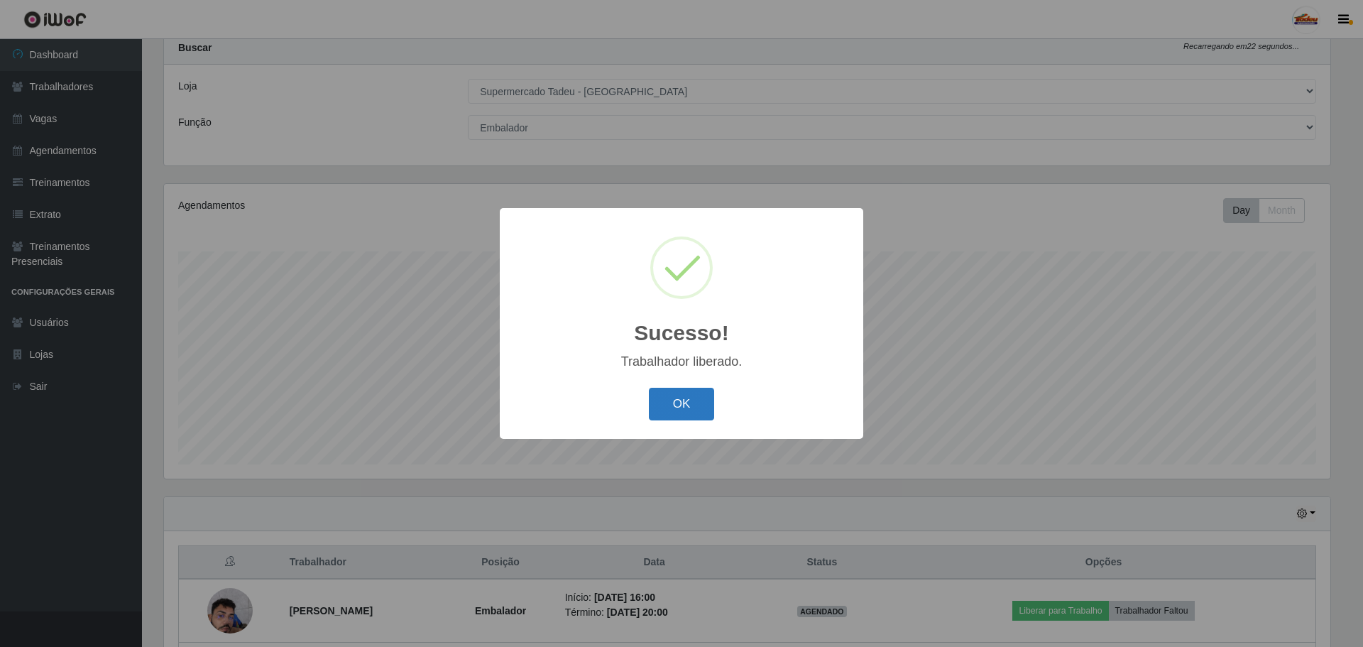
click at [685, 400] on button "OK" at bounding box center [682, 404] width 66 height 33
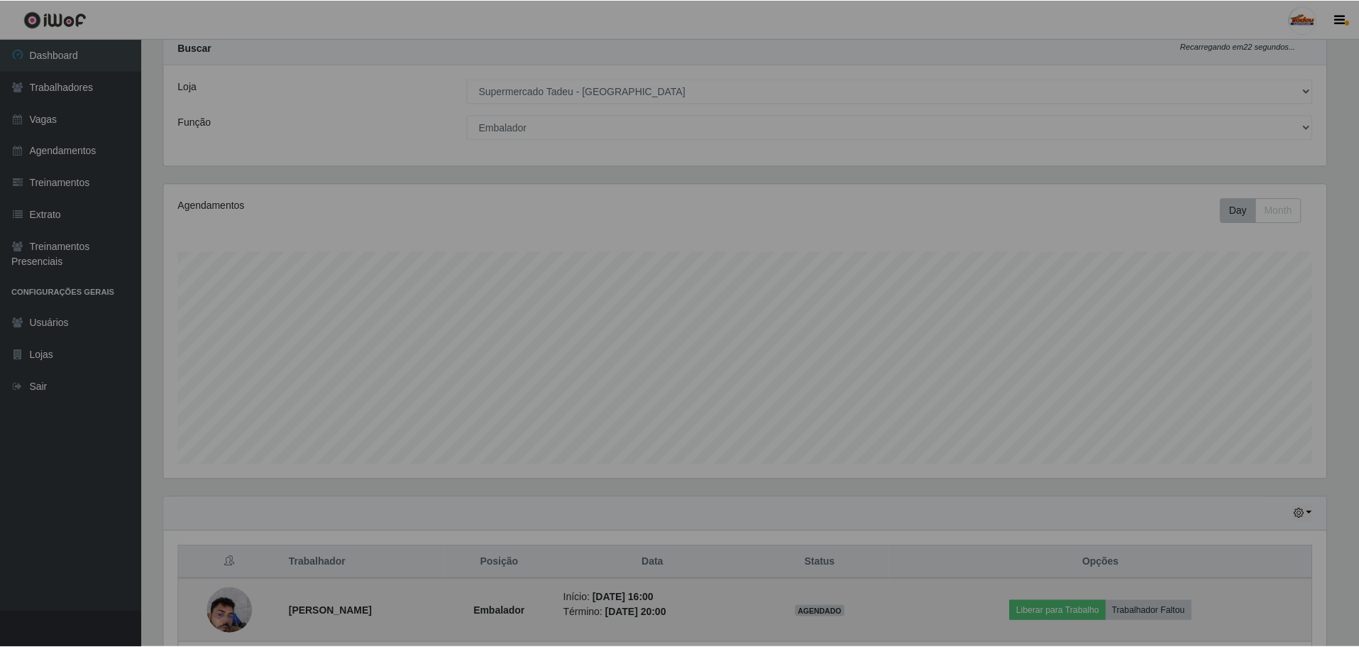
scroll to position [92, 0]
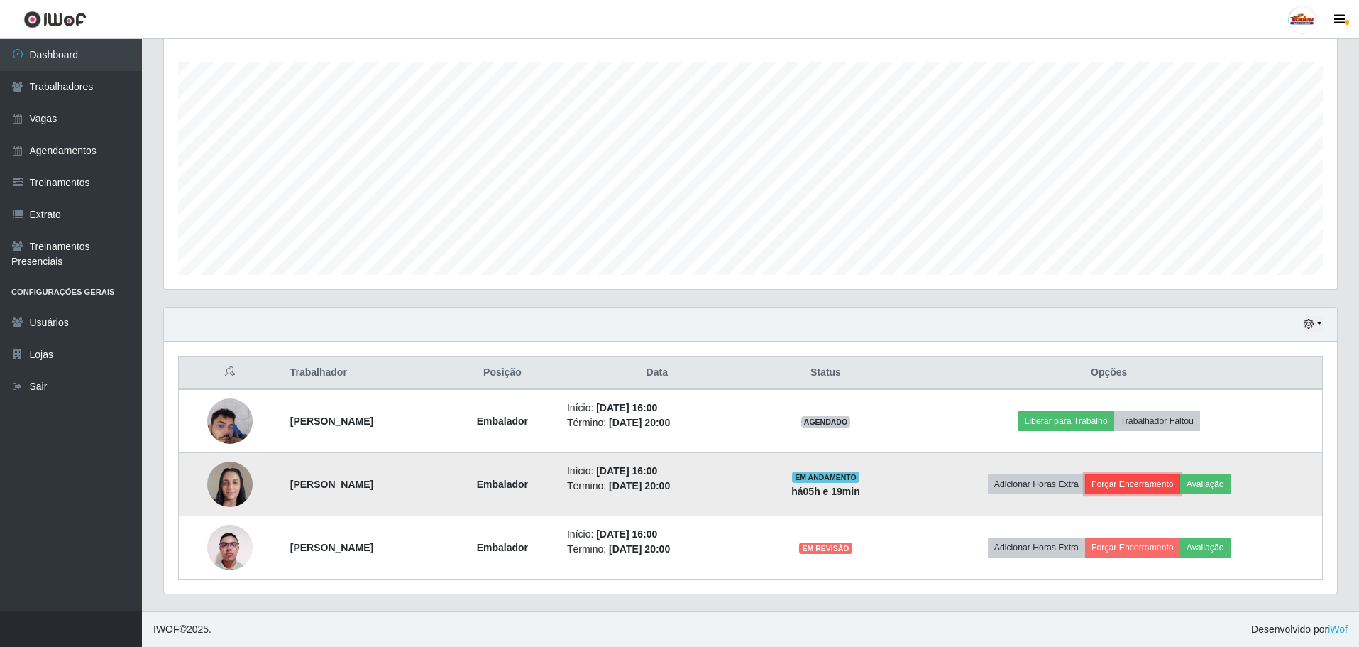
click at [1134, 484] on button "Forçar Encerramento" at bounding box center [1132, 484] width 95 height 20
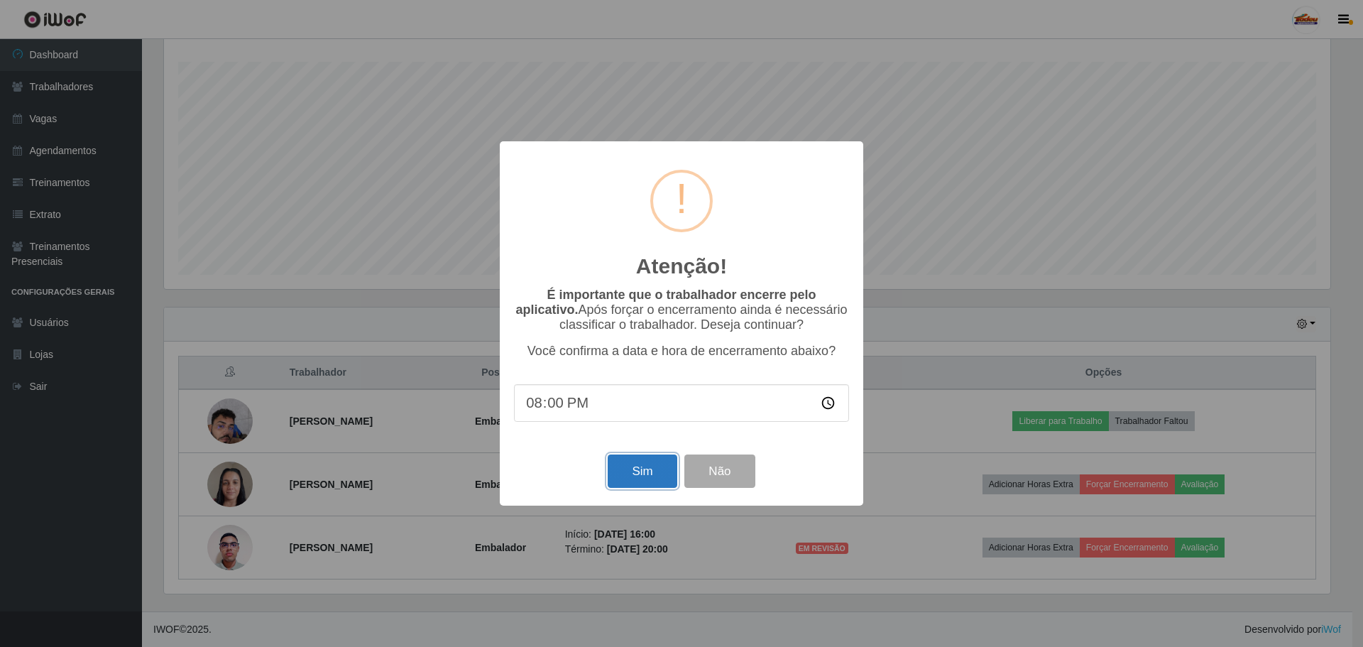
click at [641, 483] on button "Sim" at bounding box center [642, 470] width 69 height 33
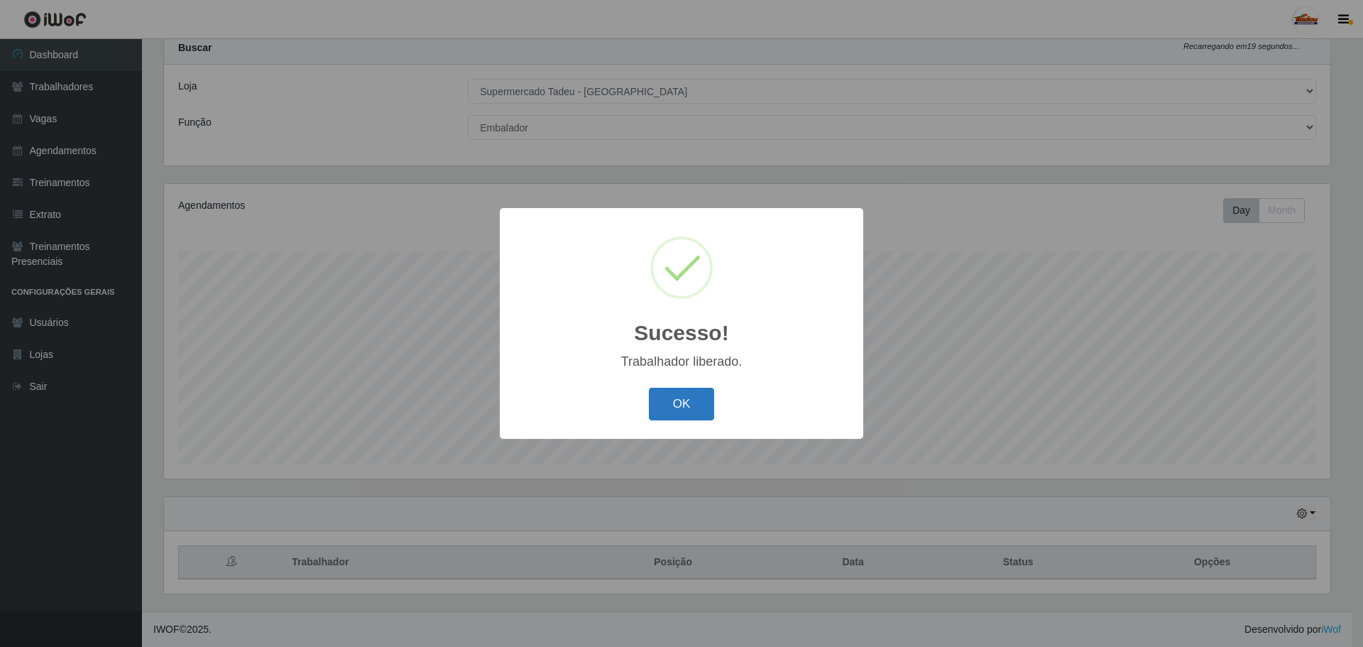
click at [682, 407] on button "OK" at bounding box center [682, 404] width 66 height 33
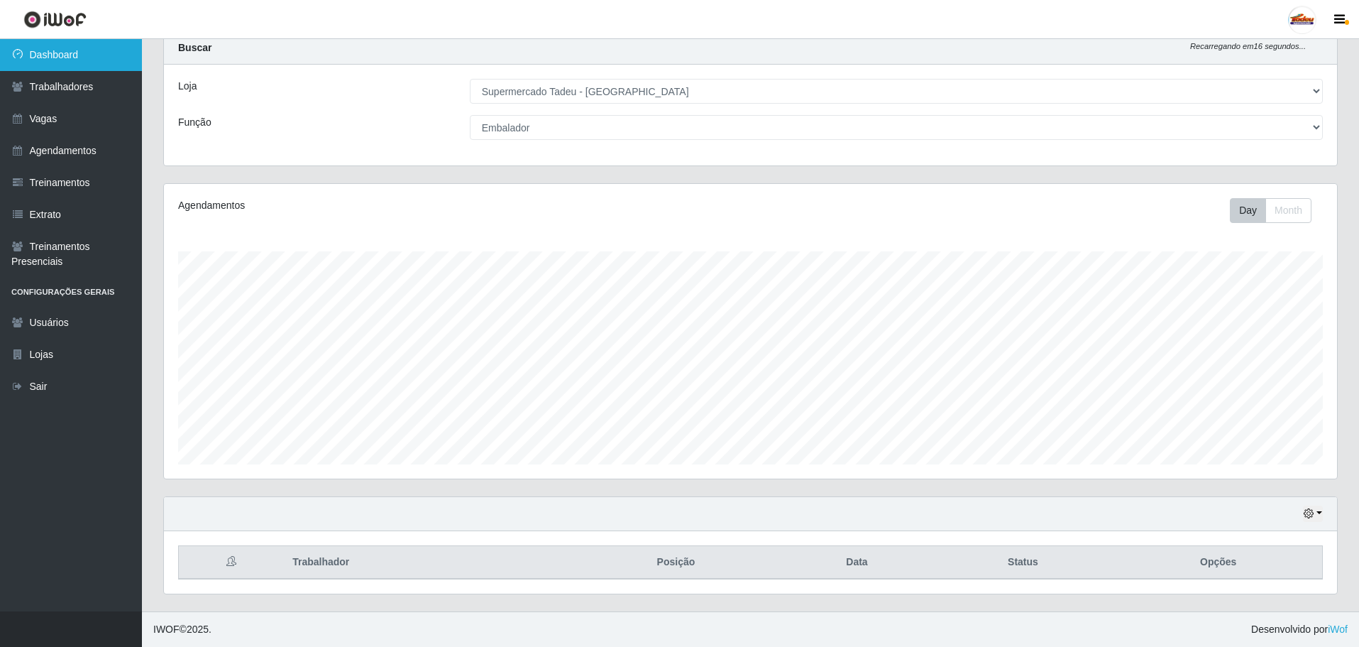
click at [58, 48] on link "Dashboard" at bounding box center [71, 55] width 142 height 32
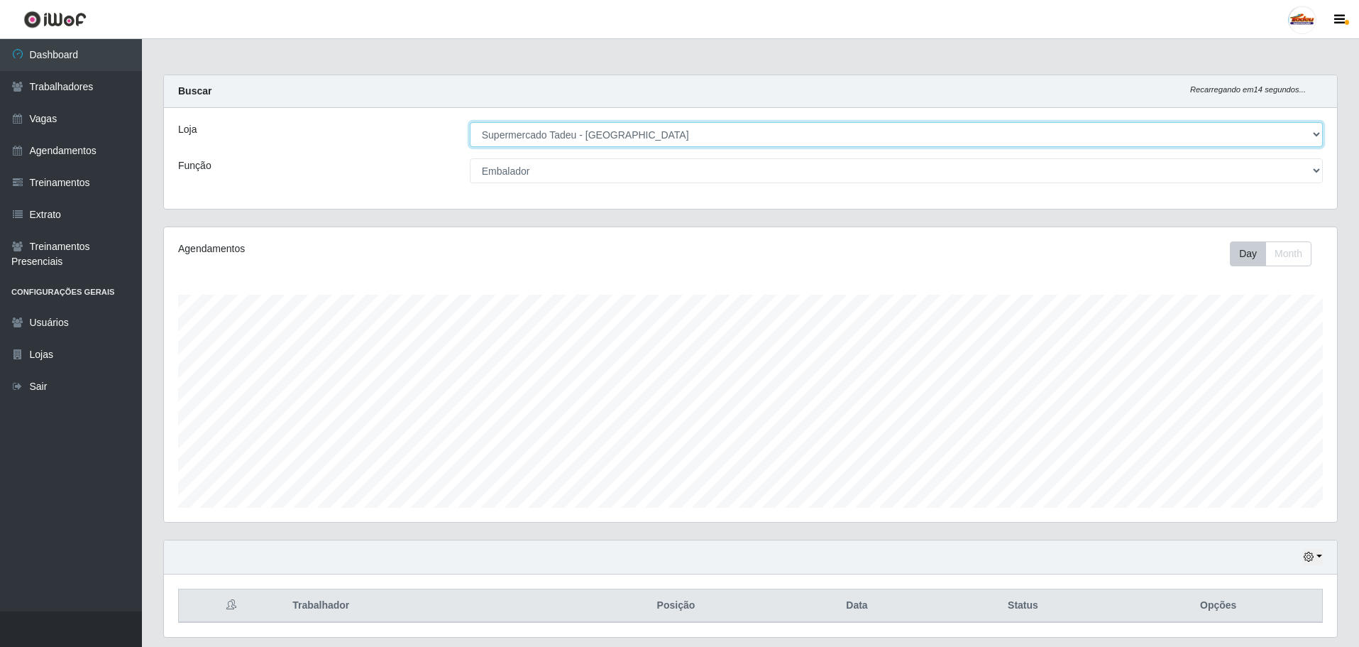
drag, startPoint x: 525, startPoint y: 136, endPoint x: 346, endPoint y: 141, distance: 178.2
click at [525, 136] on select "[Selecione...] Supermercado Tadeu - [GEOGRAPHIC_DATA]" at bounding box center [896, 134] width 853 height 25
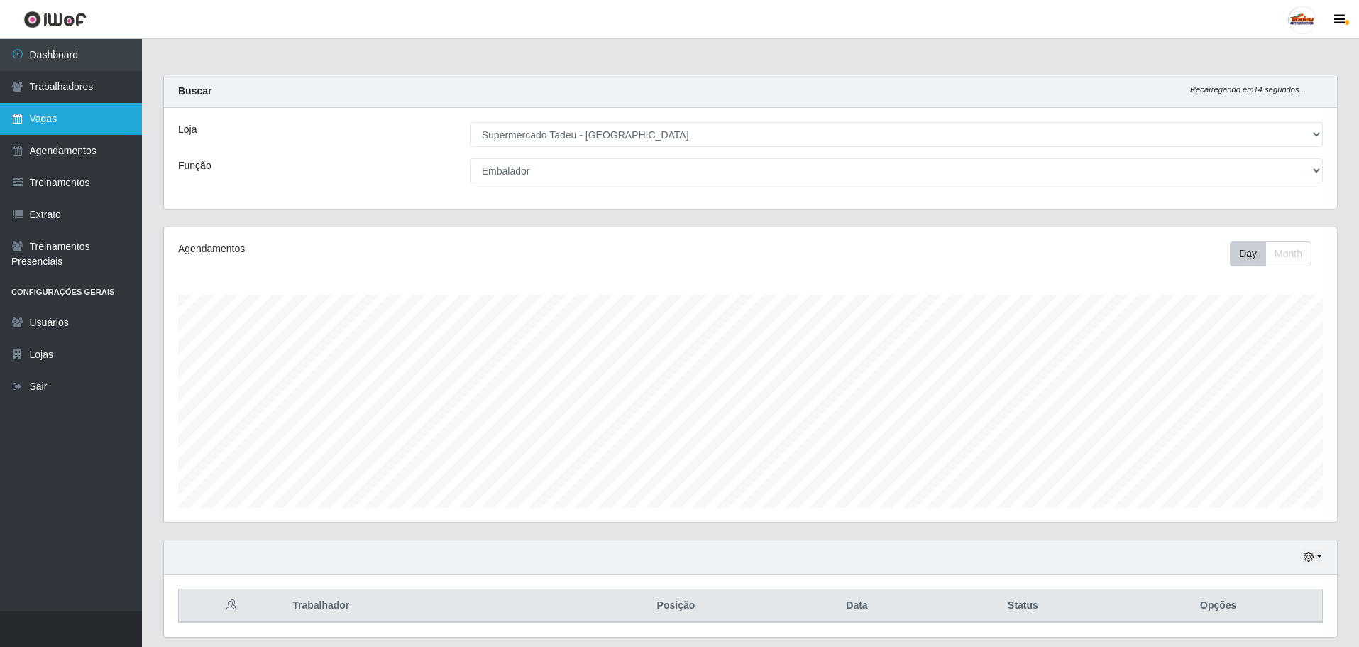
click at [70, 126] on link "Vagas" at bounding box center [71, 119] width 142 height 32
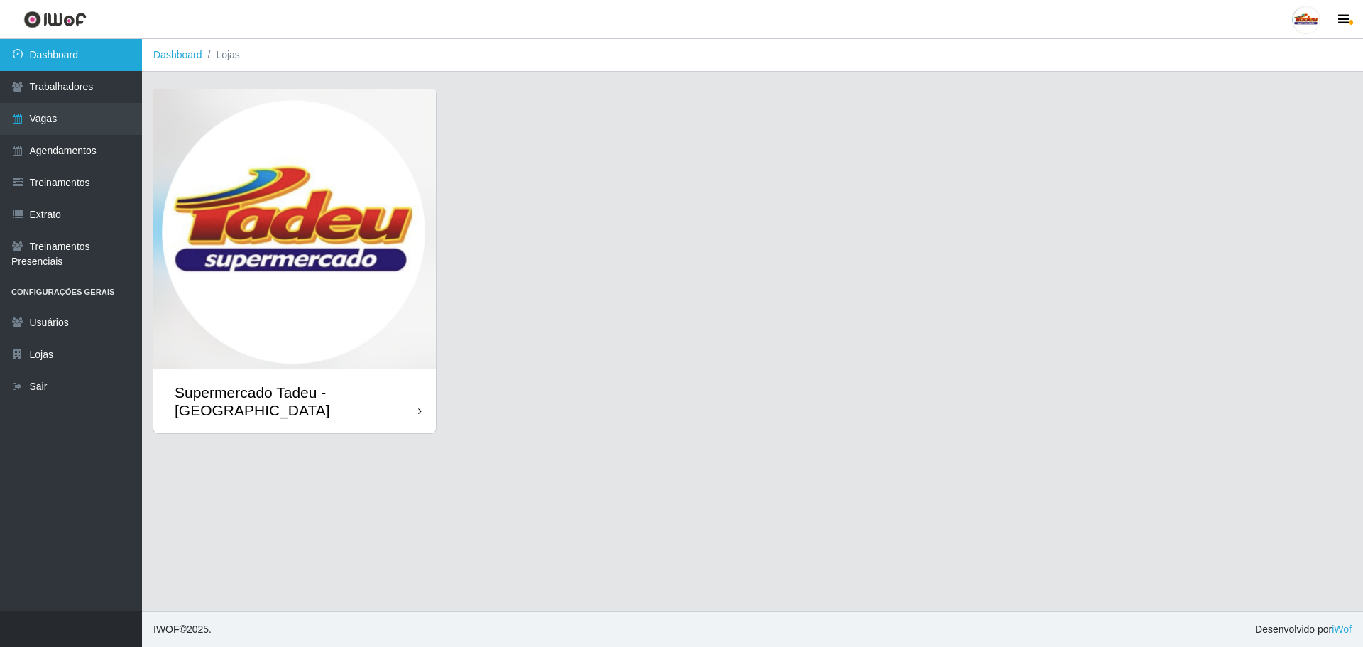
click at [64, 63] on link "Dashboard" at bounding box center [71, 55] width 142 height 32
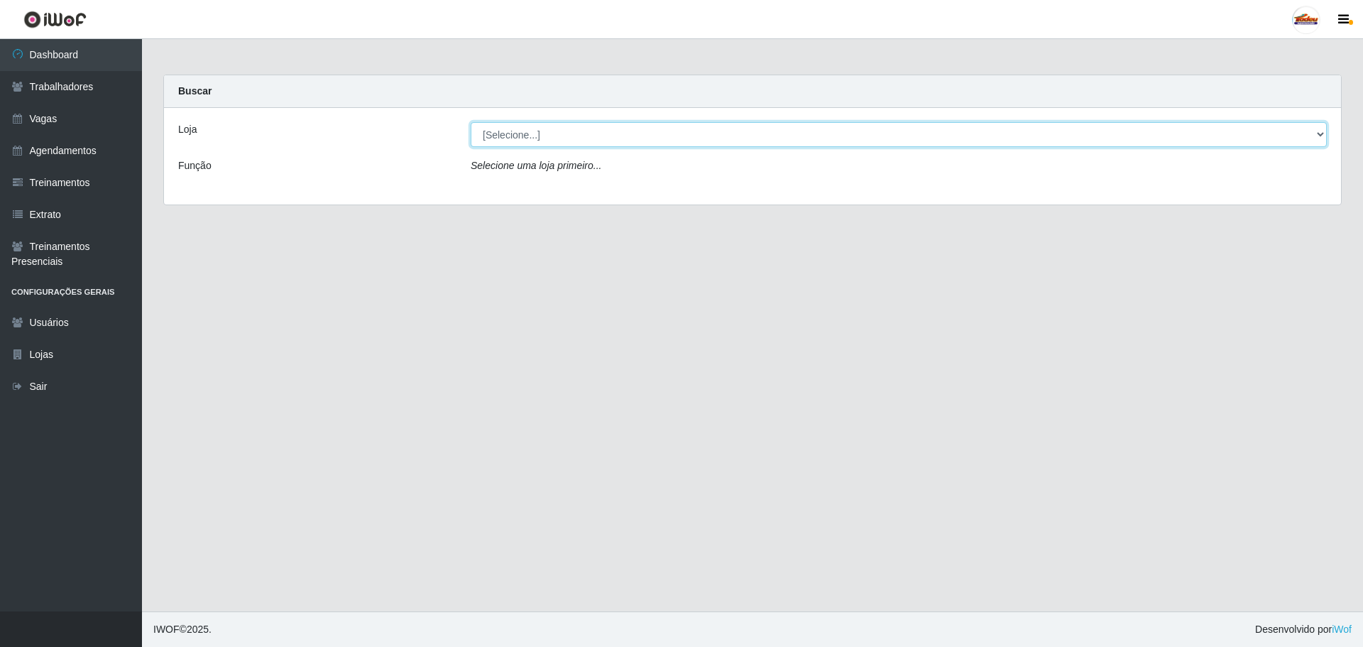
click at [569, 124] on select "[Selecione...] Supermercado Tadeu - [GEOGRAPHIC_DATA]" at bounding box center [899, 134] width 856 height 25
select select "195"
click at [471, 122] on select "[Selecione...] Supermercado Tadeu - [GEOGRAPHIC_DATA]" at bounding box center [899, 134] width 856 height 25
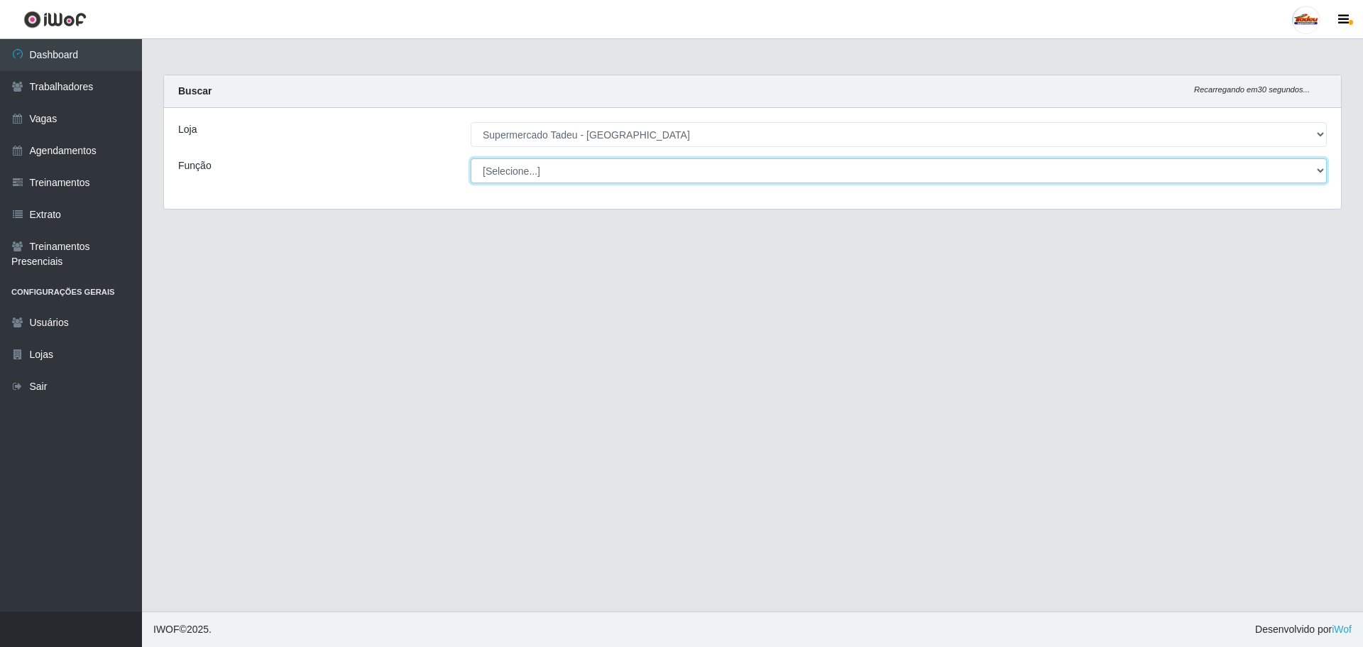
click at [523, 168] on select "[Selecione...] ASG ASG + ASG ++ Auxiliar de Estacionamento Auxiliar de Estacion…" at bounding box center [899, 170] width 856 height 25
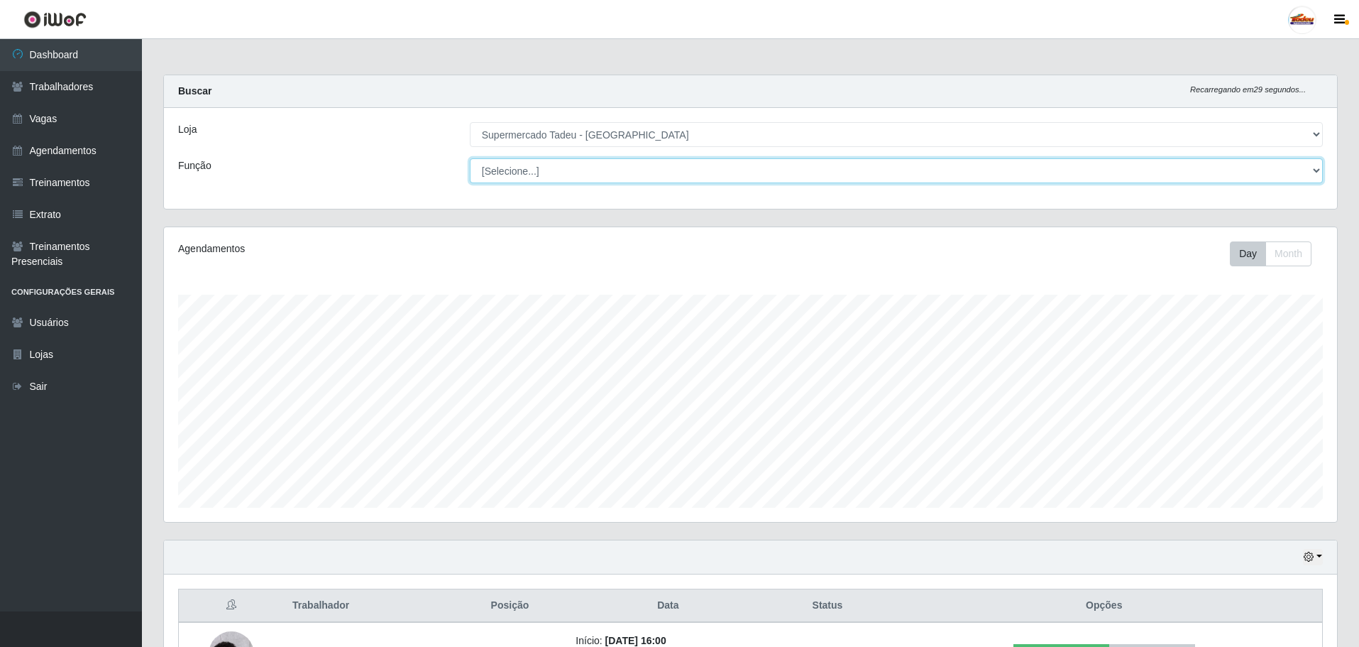
click at [523, 169] on select "[Selecione...] ASG ASG + ASG ++ Auxiliar de Estacionamento Auxiliar de Estacion…" at bounding box center [896, 170] width 853 height 25
click at [524, 169] on select "[Selecione...] ASG ASG + ASG ++ Auxiliar de Estacionamento Auxiliar de Estacion…" at bounding box center [896, 170] width 853 height 25
select select "1"
click at [470, 158] on select "[Selecione...] ASG ASG + ASG ++ Auxiliar de Estacionamento Auxiliar de Estacion…" at bounding box center [896, 170] width 853 height 25
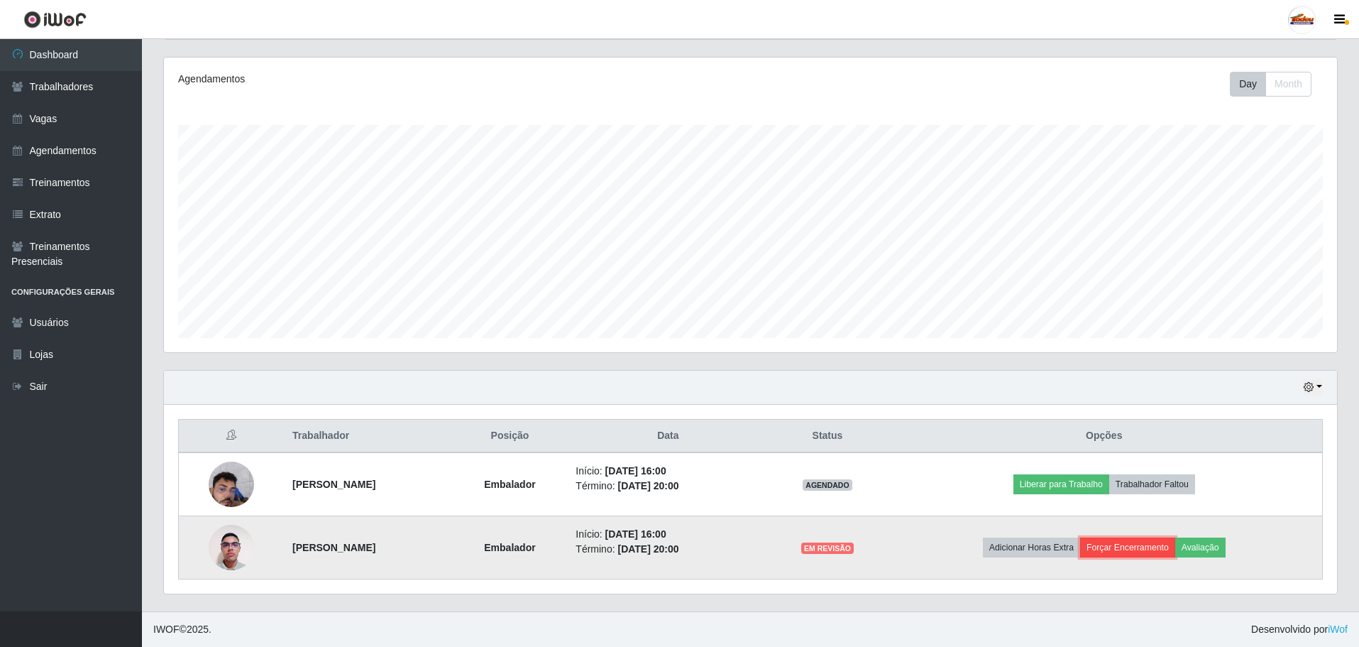
click at [1146, 552] on button "Forçar Encerramento" at bounding box center [1127, 547] width 95 height 20
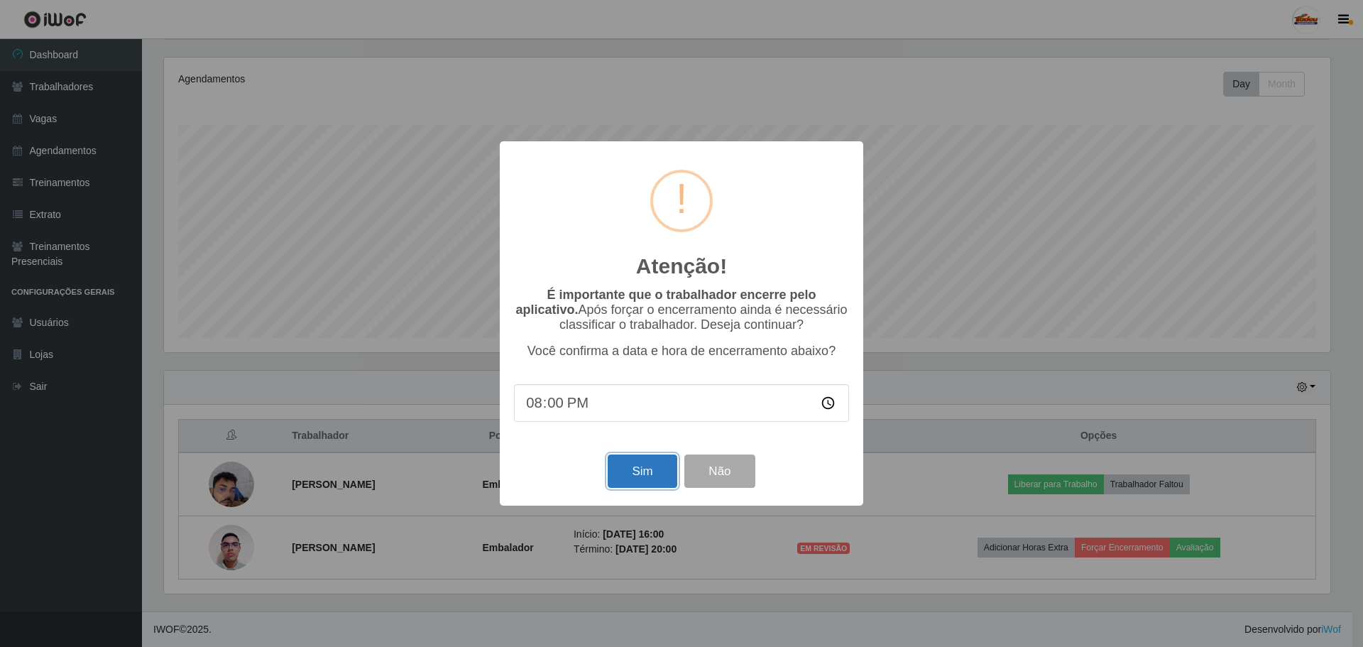
click at [627, 478] on button "Sim" at bounding box center [642, 470] width 69 height 33
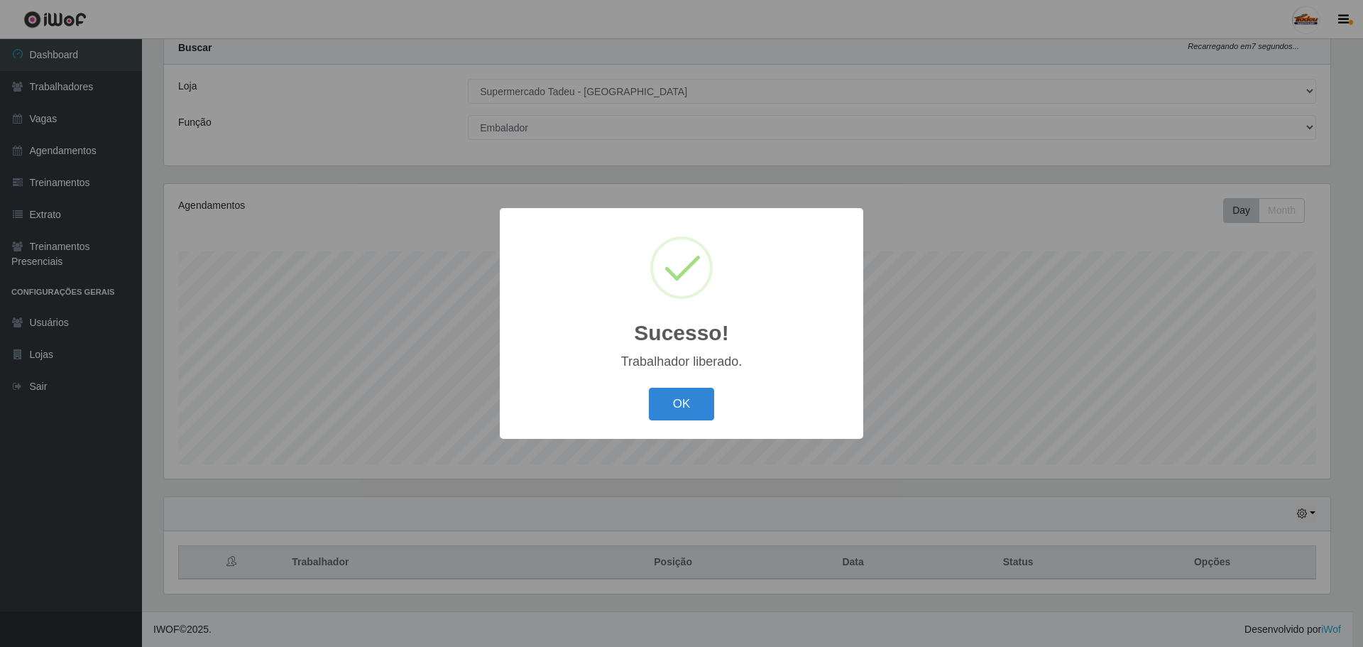
click at [669, 383] on div "Sucesso! × Trabalhador liberado. OK Cancel" at bounding box center [681, 323] width 363 height 230
click at [667, 395] on button "OK" at bounding box center [682, 404] width 66 height 33
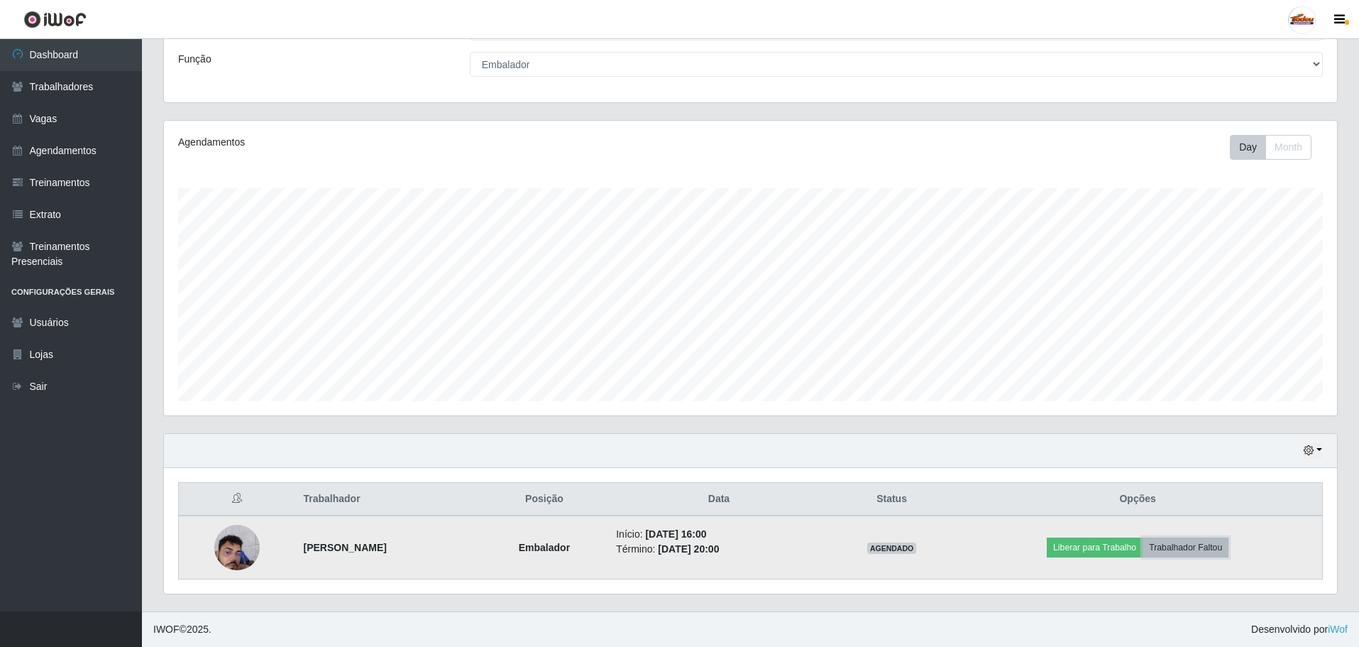
click at [1175, 549] on button "Trabalhador Faltou" at bounding box center [1186, 547] width 86 height 20
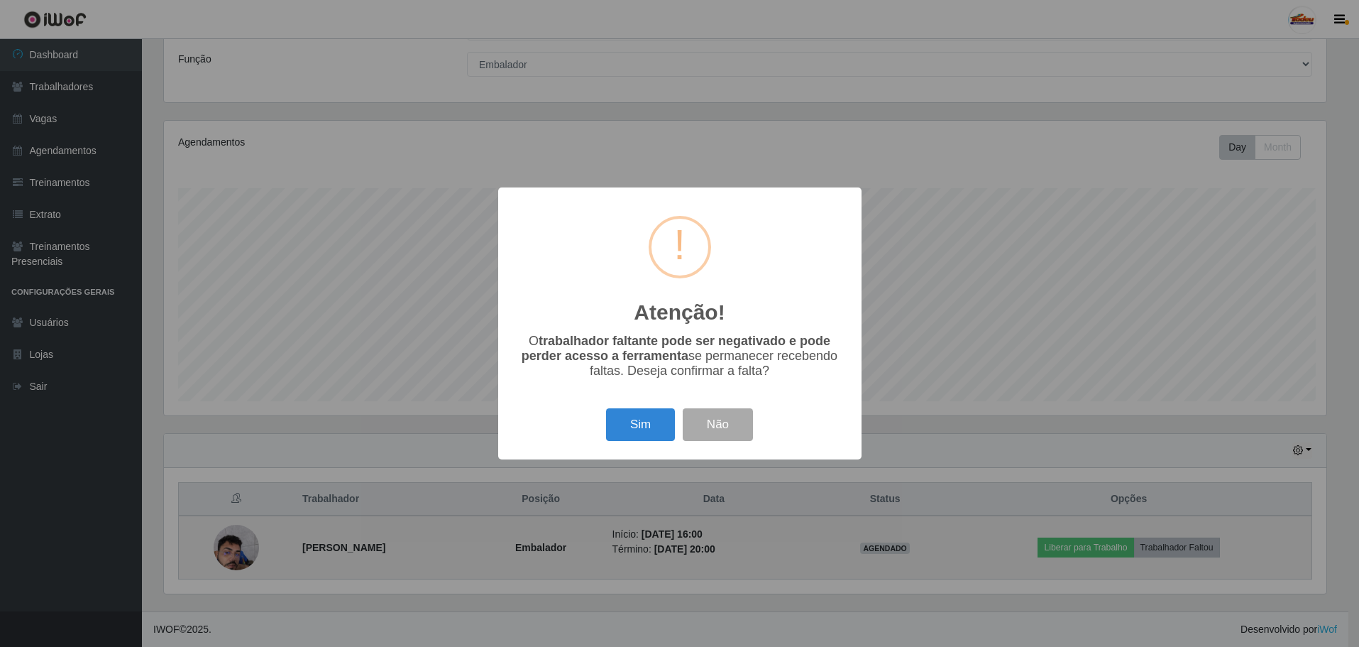
scroll to position [295, 1166]
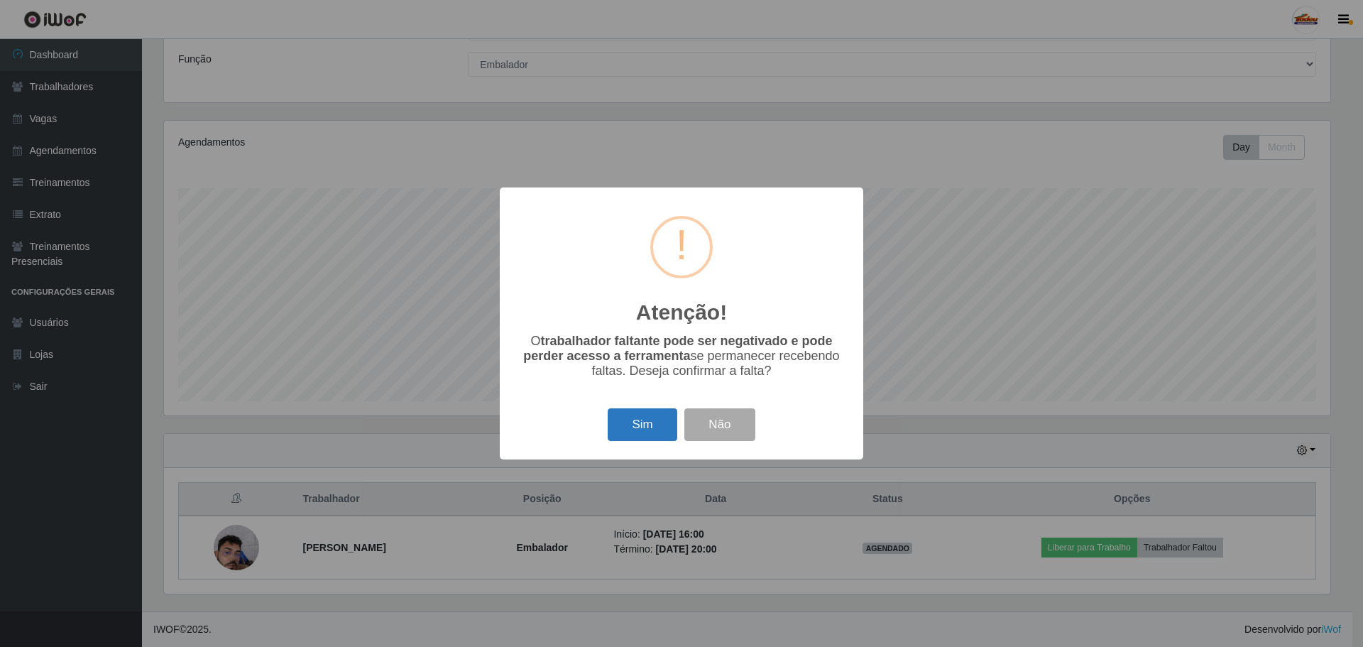
click at [637, 421] on button "Sim" at bounding box center [642, 424] width 69 height 33
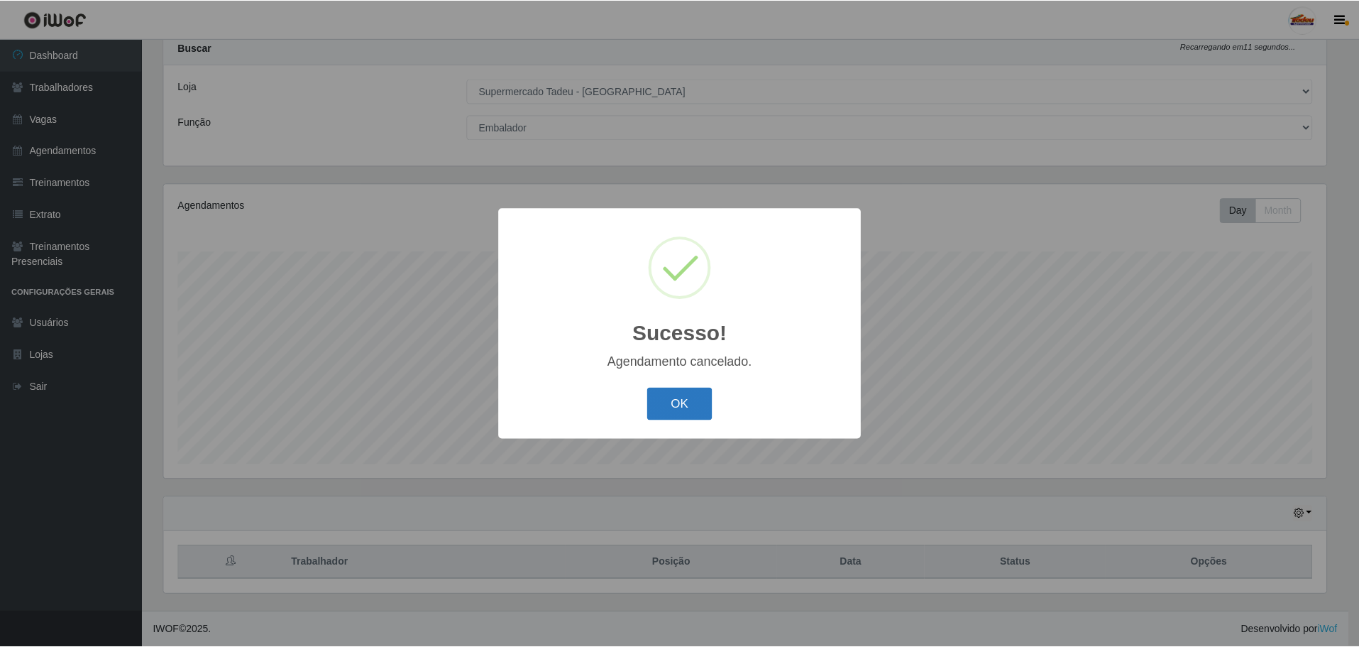
scroll to position [43, 0]
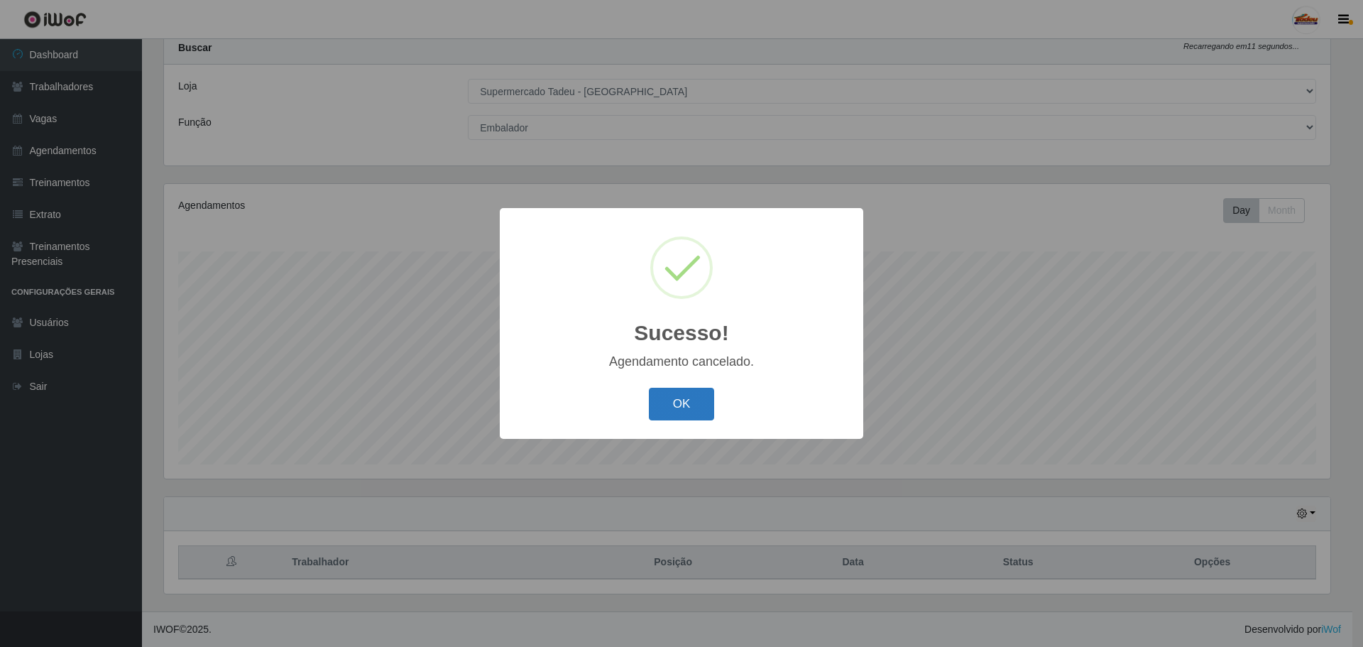
click at [672, 408] on button "OK" at bounding box center [682, 404] width 66 height 33
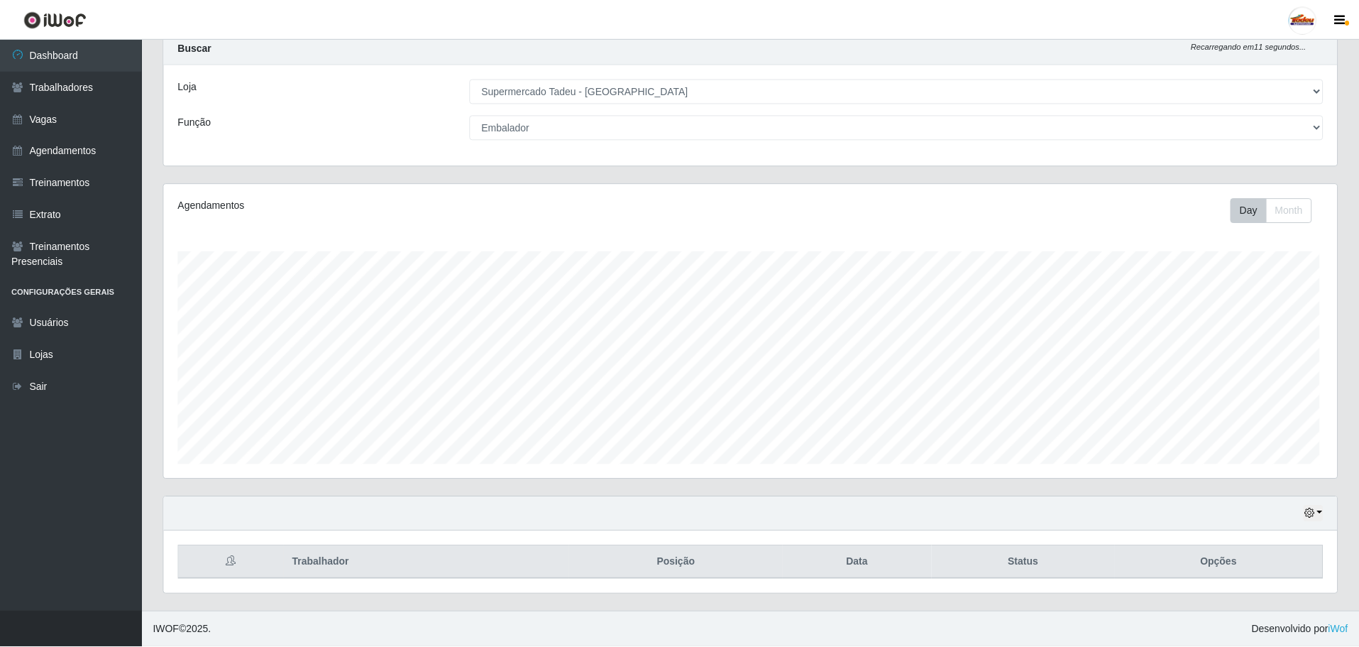
scroll to position [295, 1173]
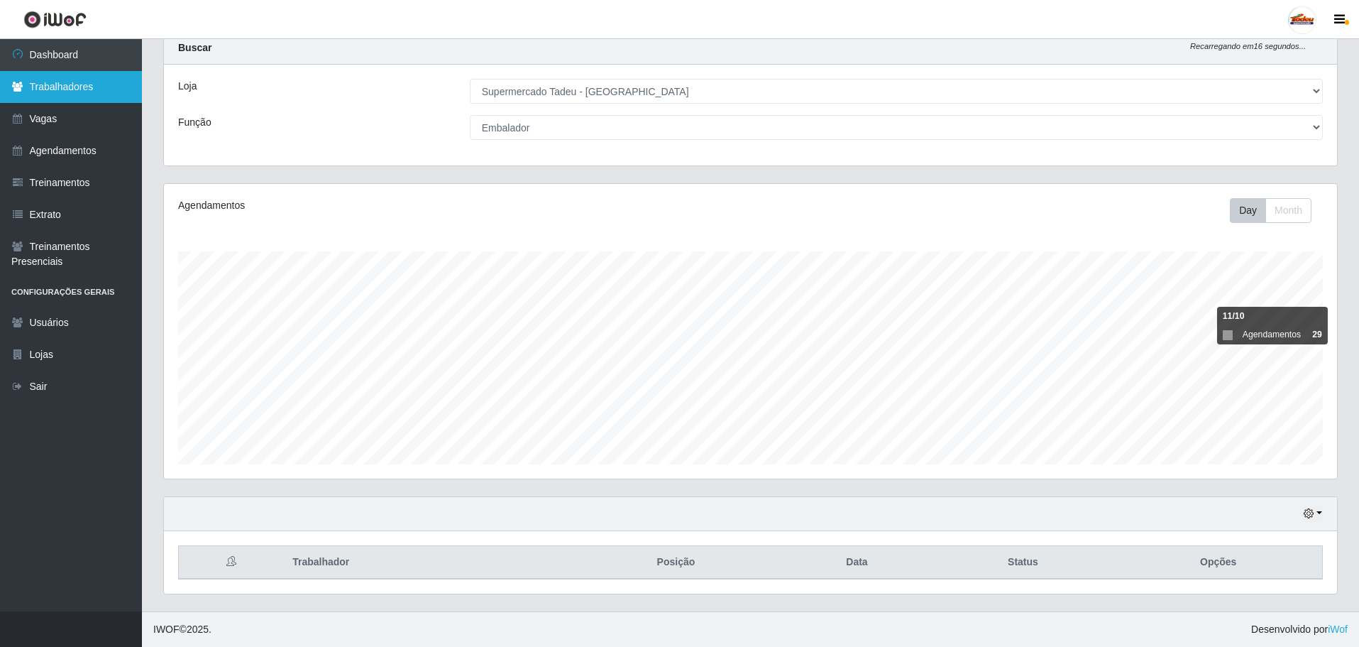
click at [62, 99] on link "Trabalhadores" at bounding box center [71, 87] width 142 height 32
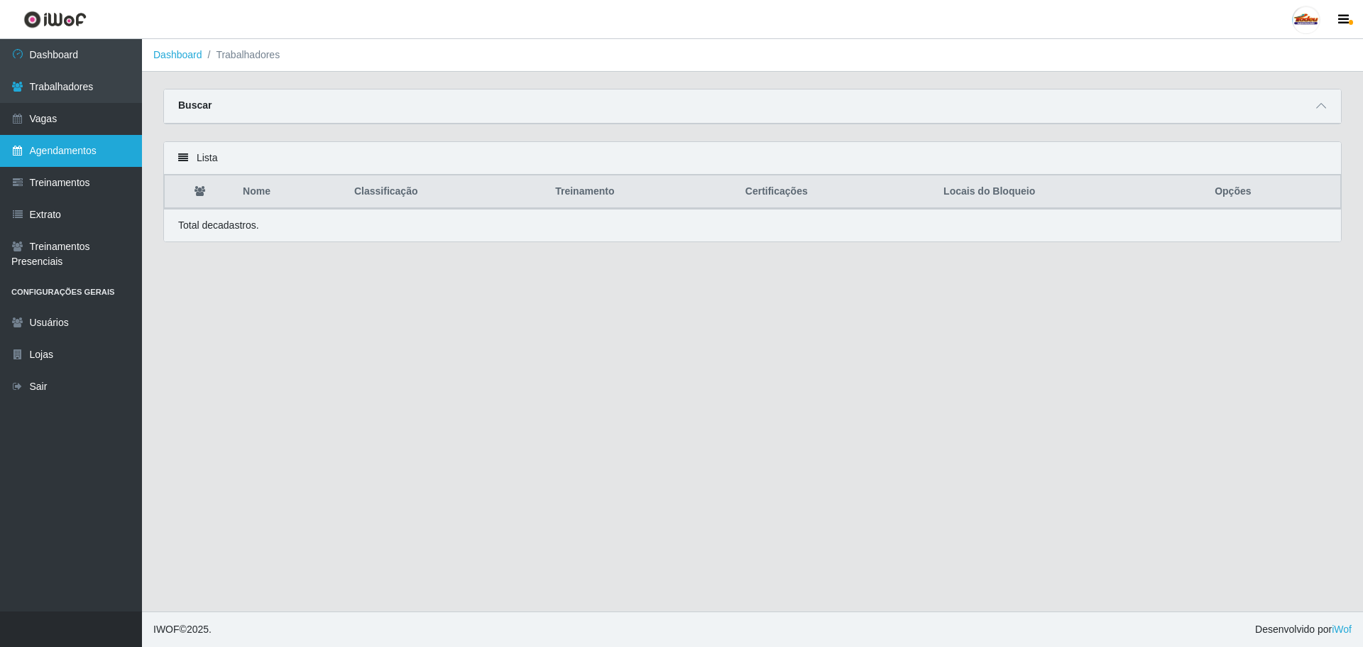
click at [62, 141] on link "Agendamentos" at bounding box center [71, 151] width 142 height 32
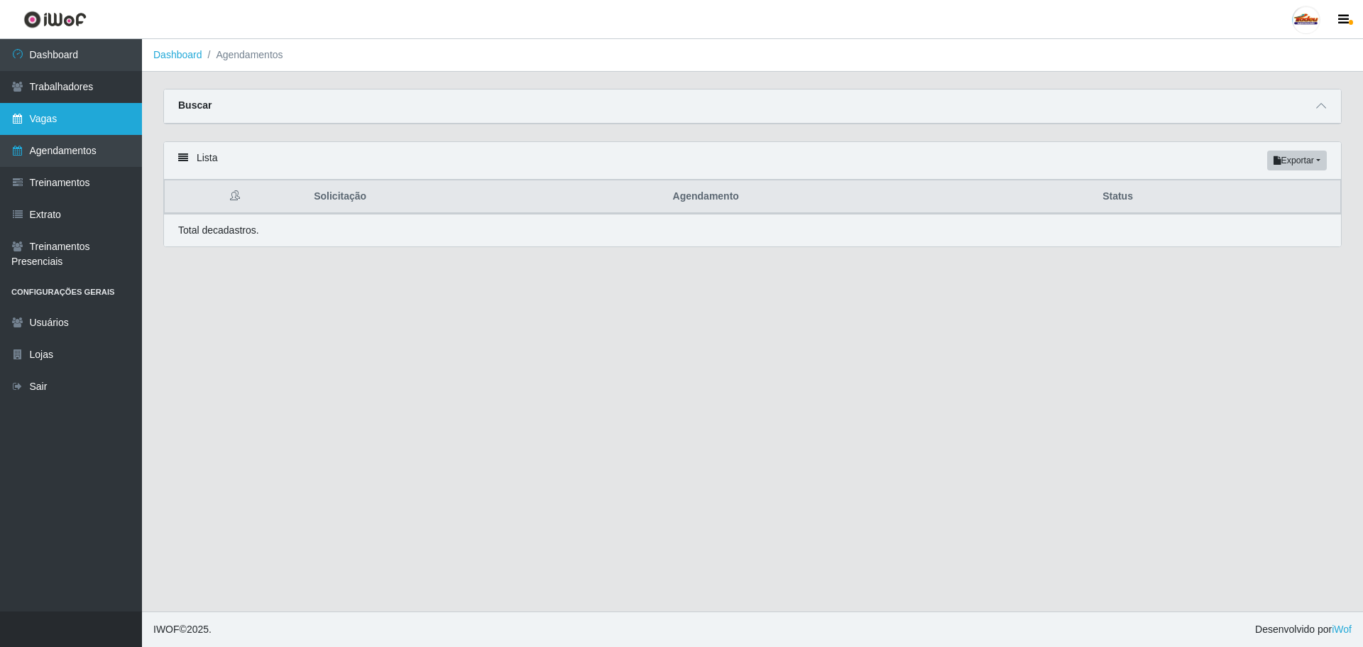
click at [51, 112] on link "Vagas" at bounding box center [71, 119] width 142 height 32
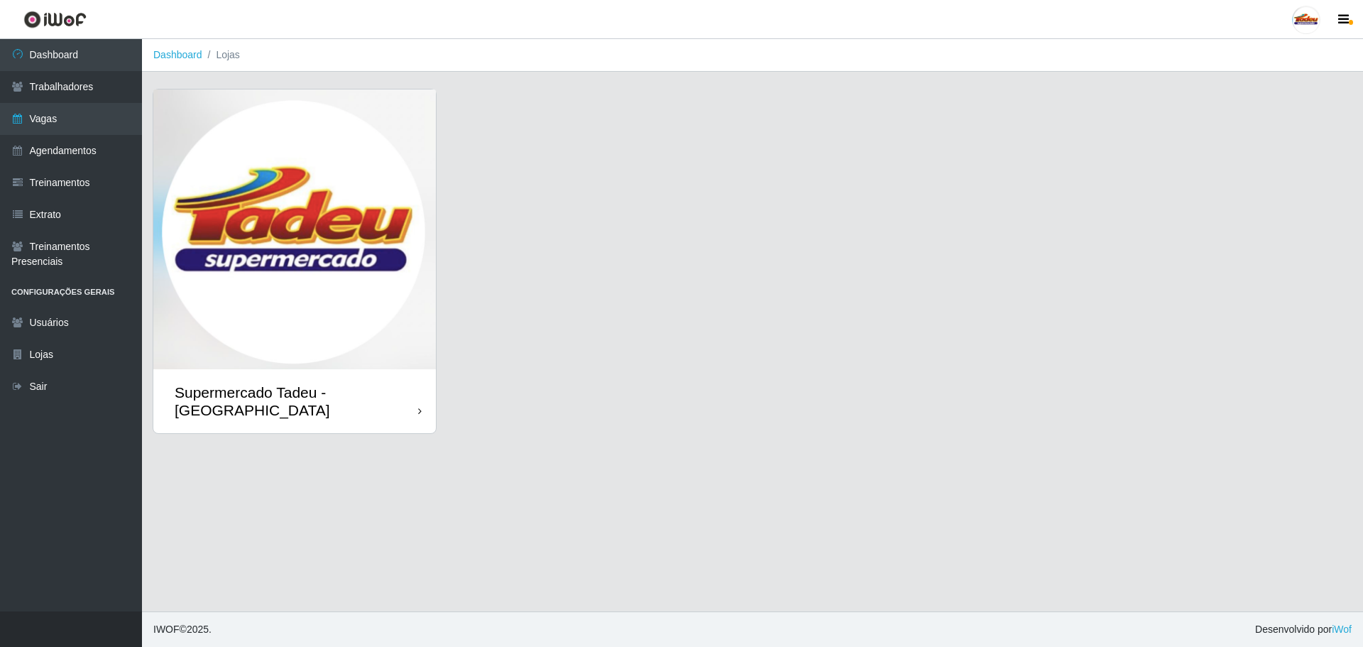
click at [275, 212] on img at bounding box center [294, 229] width 283 height 280
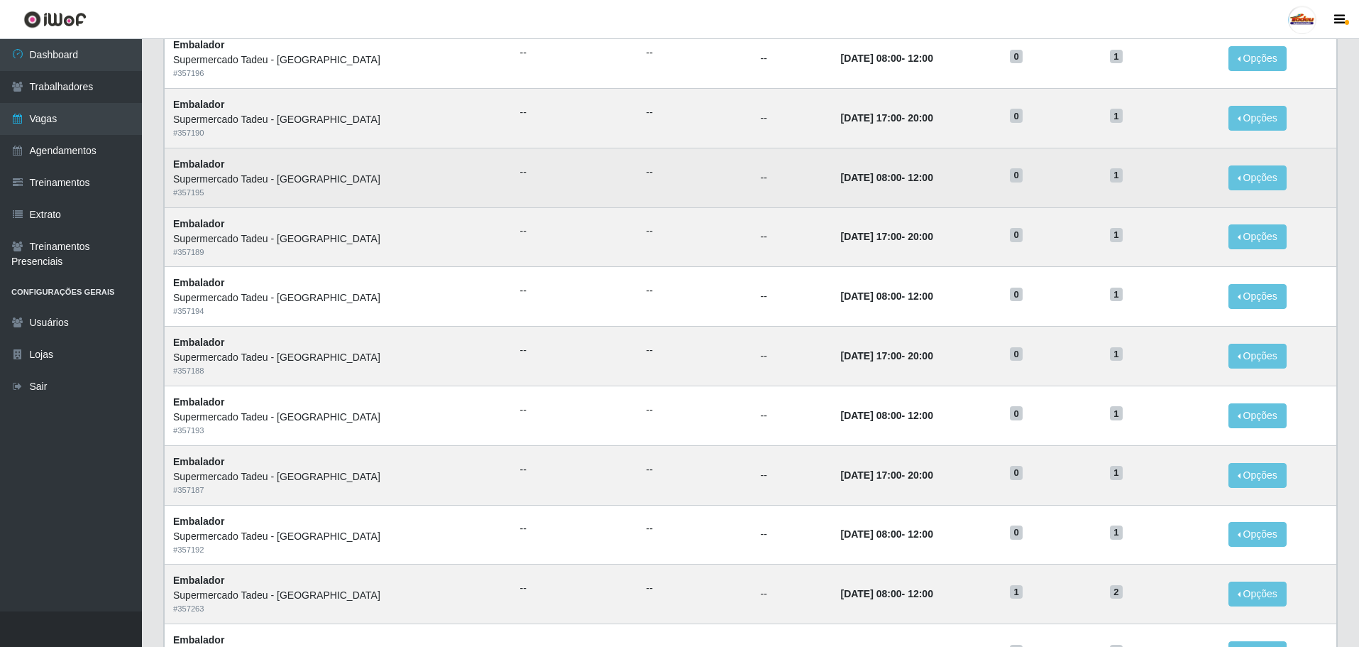
scroll to position [497, 0]
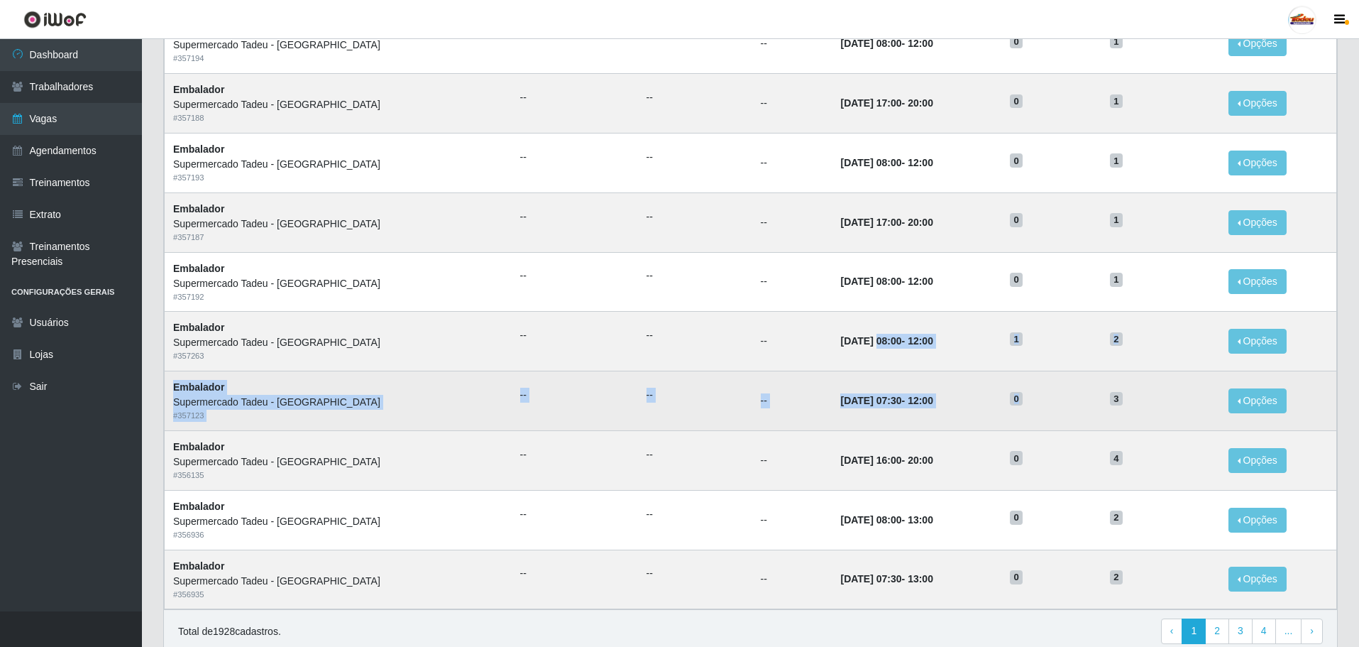
drag, startPoint x: 819, startPoint y: 336, endPoint x: 1100, endPoint y: 390, distance: 285.7
click at [1100, 390] on tbody "Embalador Supermercado Tadeu - [GEOGRAPHIC_DATA] # 357191 -- -- -- [DATE] 17:00…" at bounding box center [751, 162] width 1173 height 892
click at [1113, 404] on span "3" at bounding box center [1116, 399] width 13 height 14
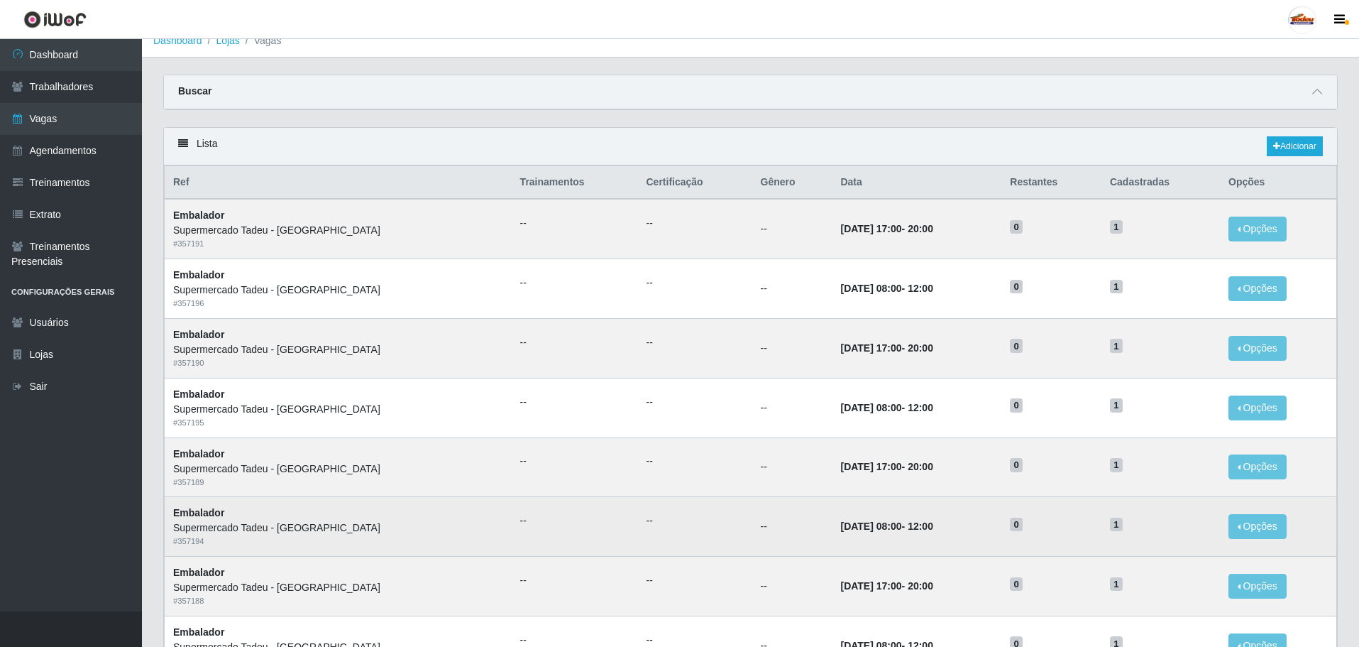
scroll to position [0, 0]
